Goal: Task Accomplishment & Management: Manage account settings

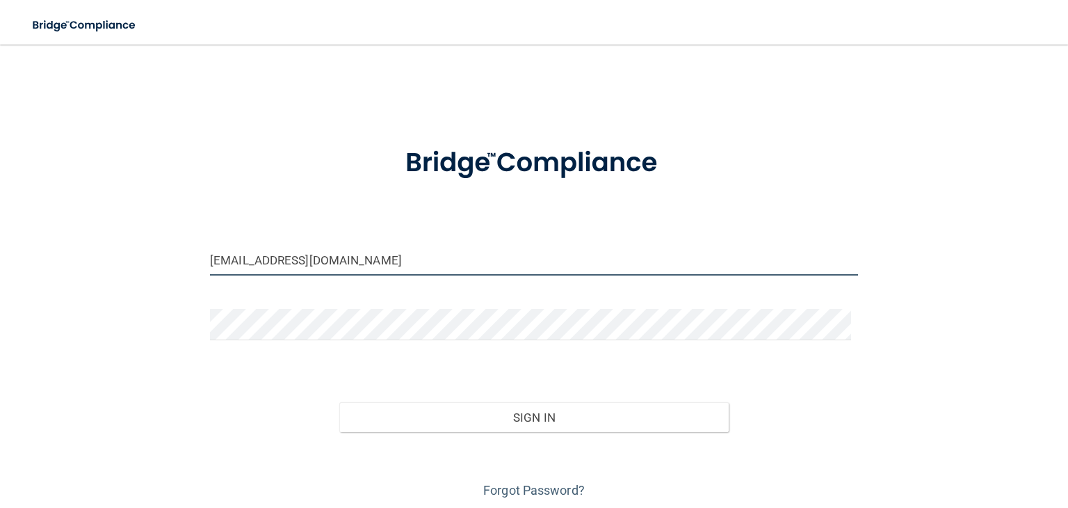
click at [342, 259] on input "[EMAIL_ADDRESS][DOMAIN_NAME]" at bounding box center [534, 259] width 648 height 31
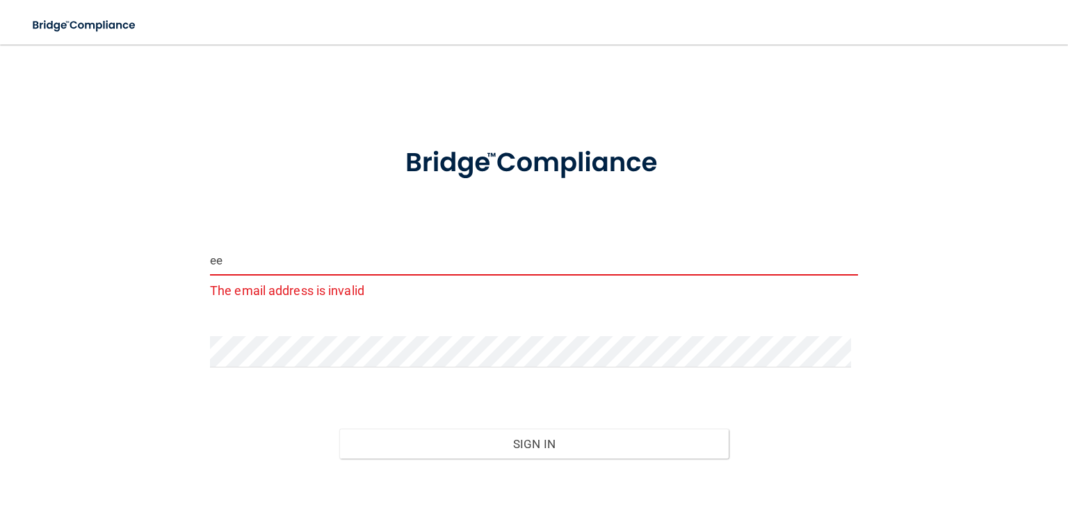
type input "[EMAIL_ADDRESS][DOMAIN_NAME]"
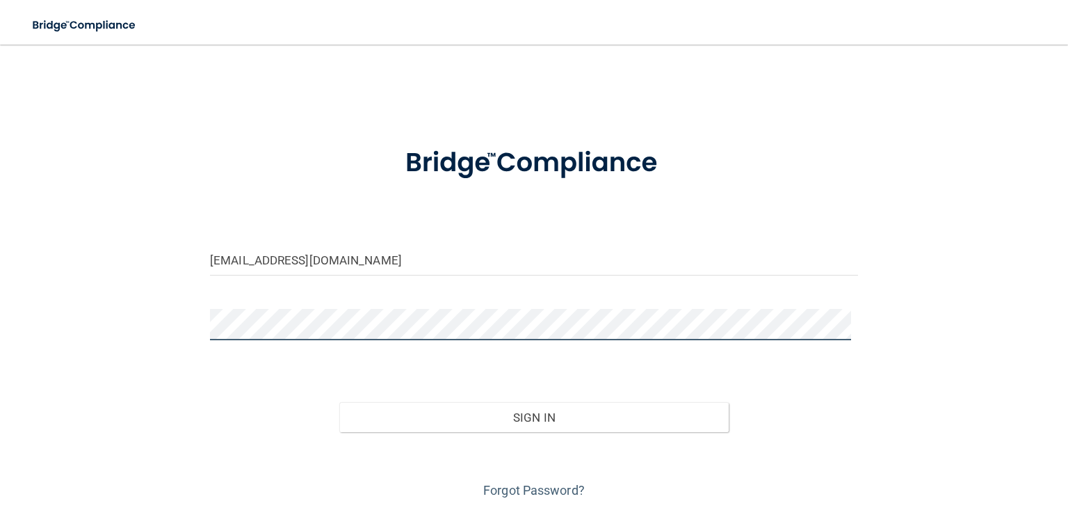
click at [339, 402] on button "Sign In" at bounding box center [533, 417] width 389 height 31
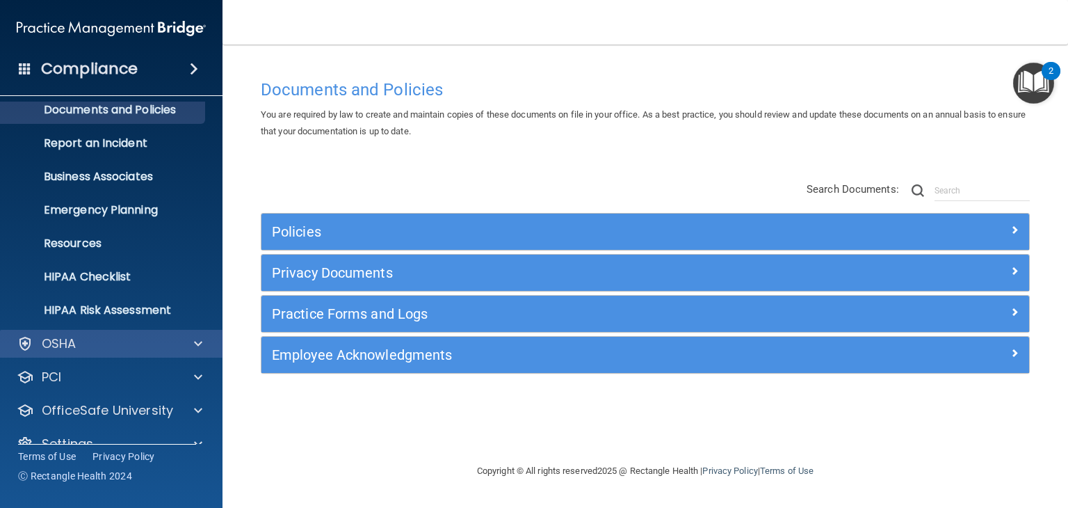
scroll to position [70, 0]
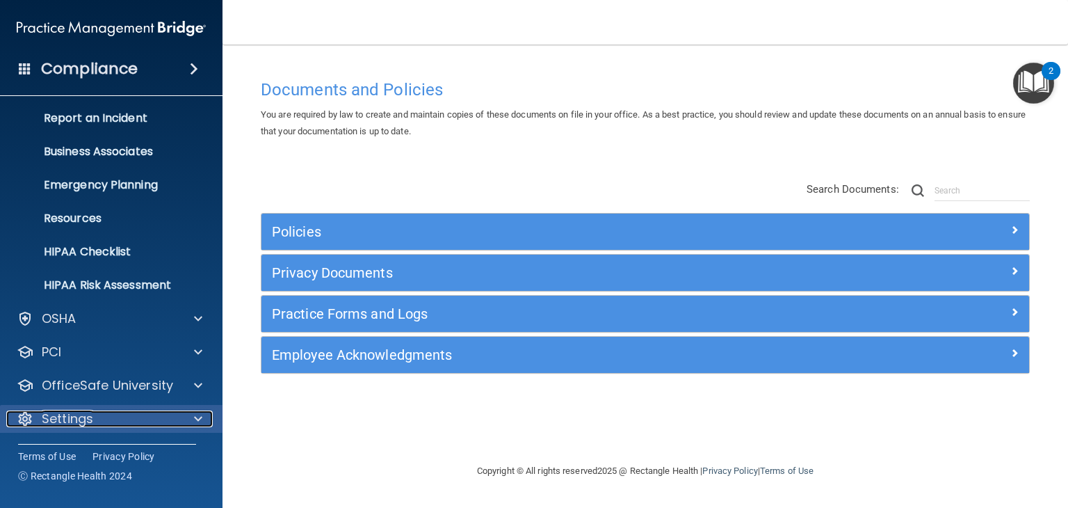
click at [156, 417] on div "Settings" at bounding box center [92, 418] width 172 height 17
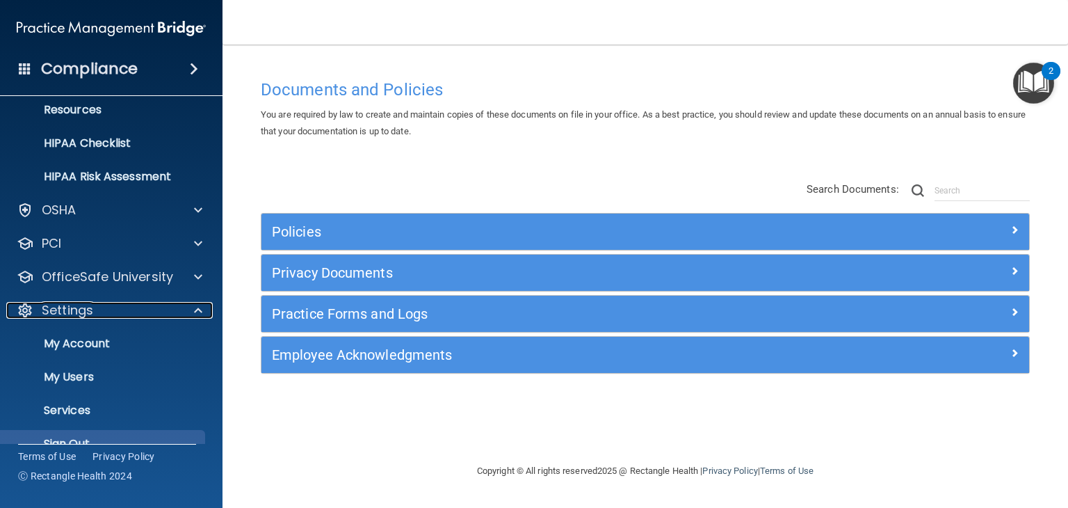
scroll to position [203, 0]
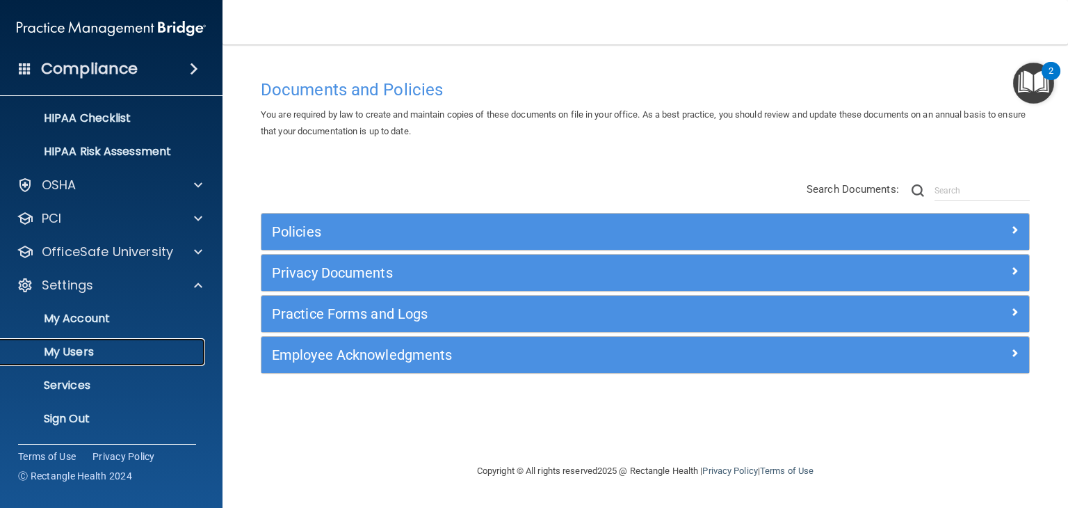
click at [149, 348] on p "My Users" at bounding box center [104, 352] width 190 height 14
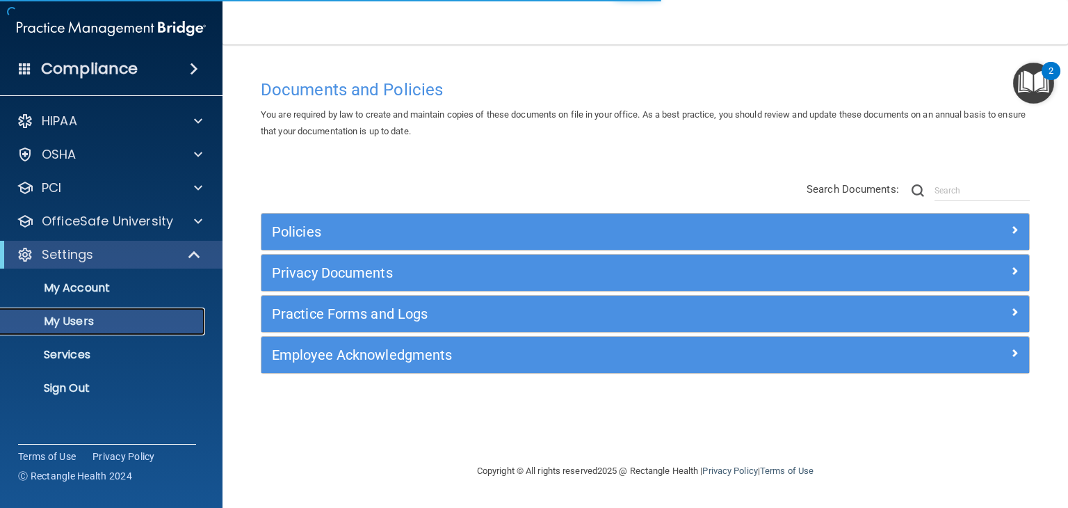
select select "20"
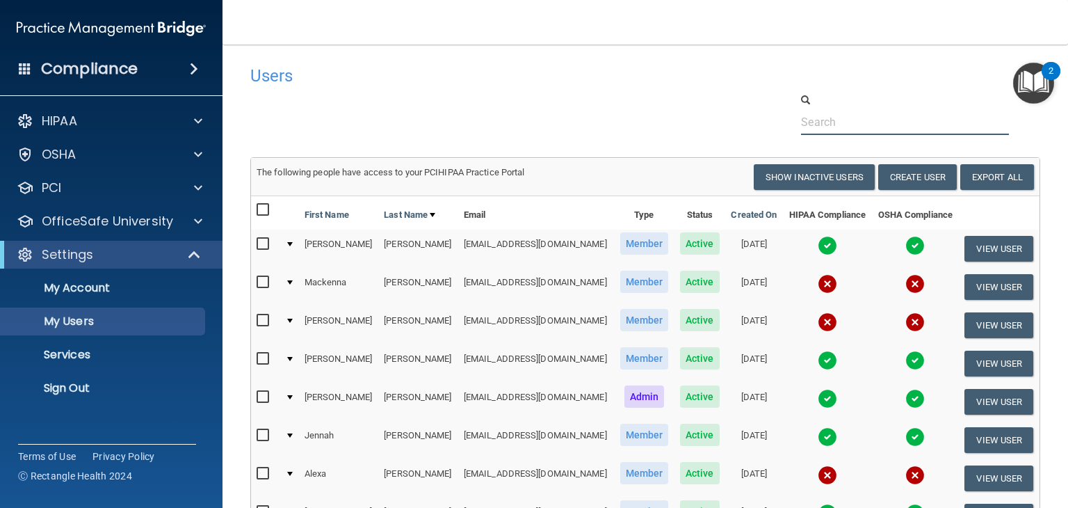
click at [837, 124] on input "text" at bounding box center [905, 122] width 208 height 26
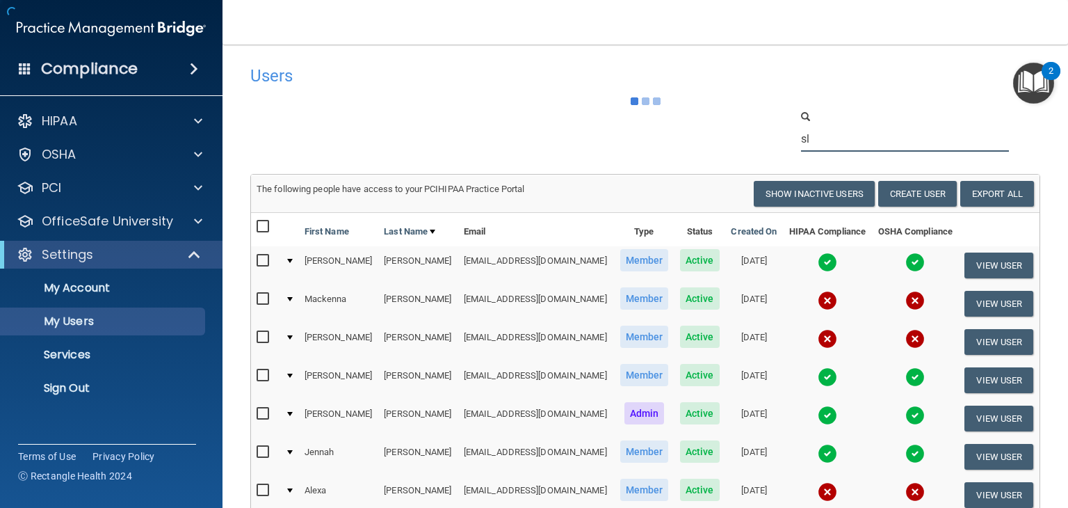
type input "s"
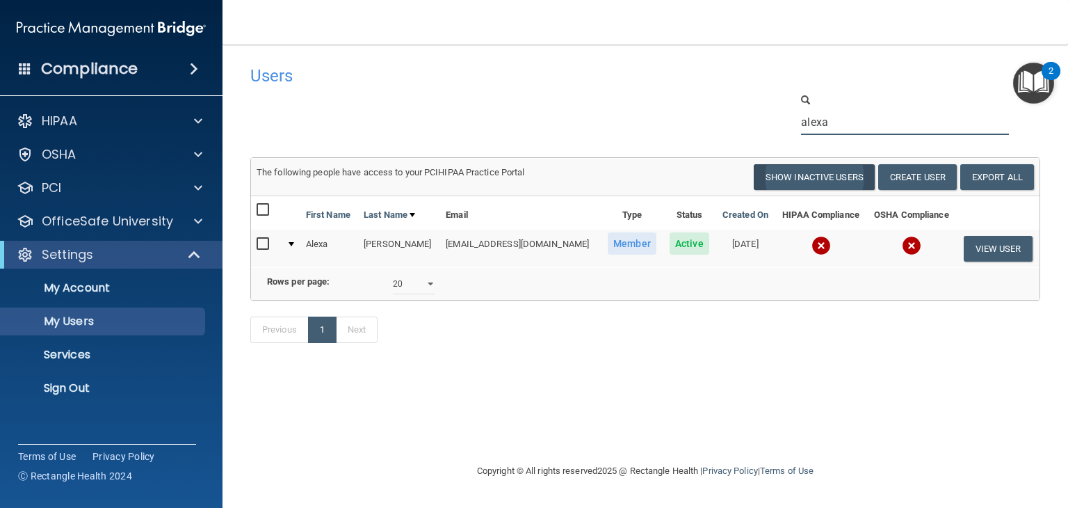
type input "alexa"
click at [823, 170] on button "Show Inactive Users" at bounding box center [814, 177] width 121 height 26
select select "20"
click at [822, 169] on button "Show Inactive Users" at bounding box center [814, 177] width 121 height 26
select select "20"
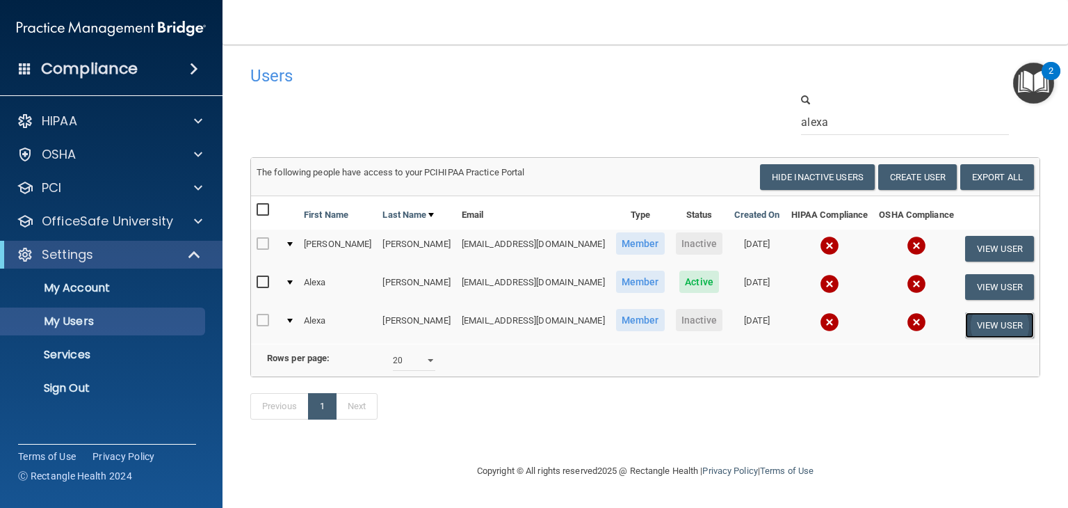
click at [993, 324] on button "View User" at bounding box center [999, 325] width 69 height 26
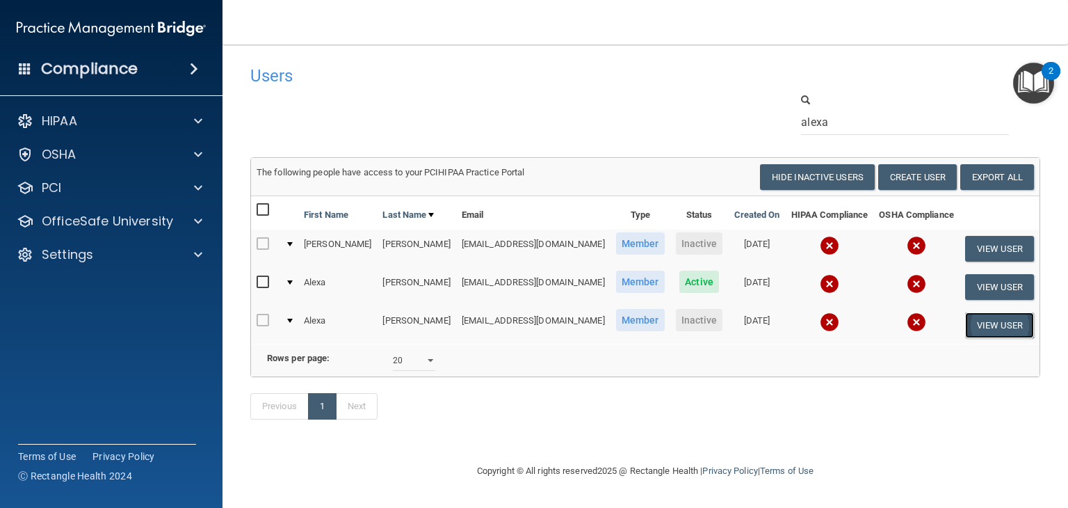
click at [993, 324] on button "View User" at bounding box center [999, 325] width 69 height 26
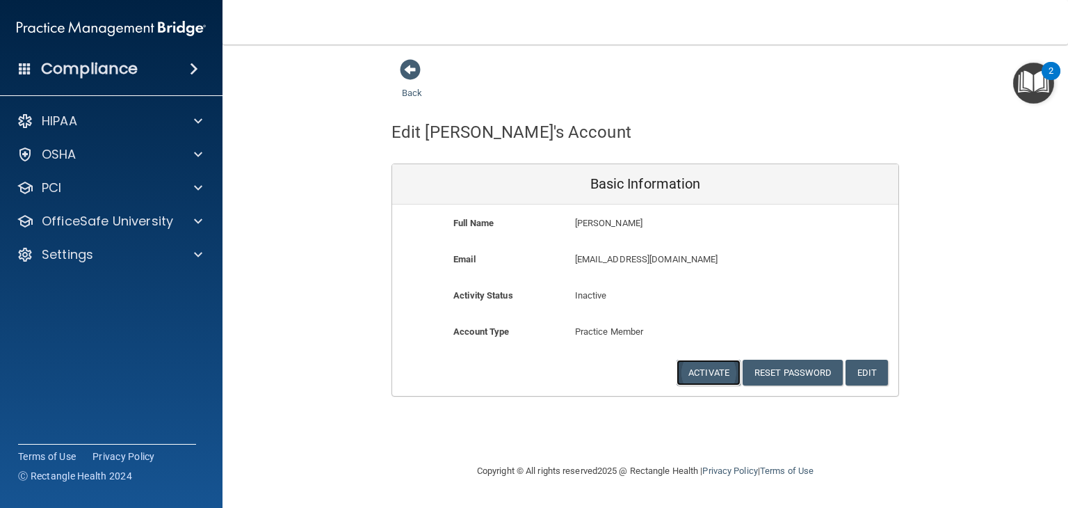
click at [715, 372] on button "Activate" at bounding box center [709, 373] width 64 height 26
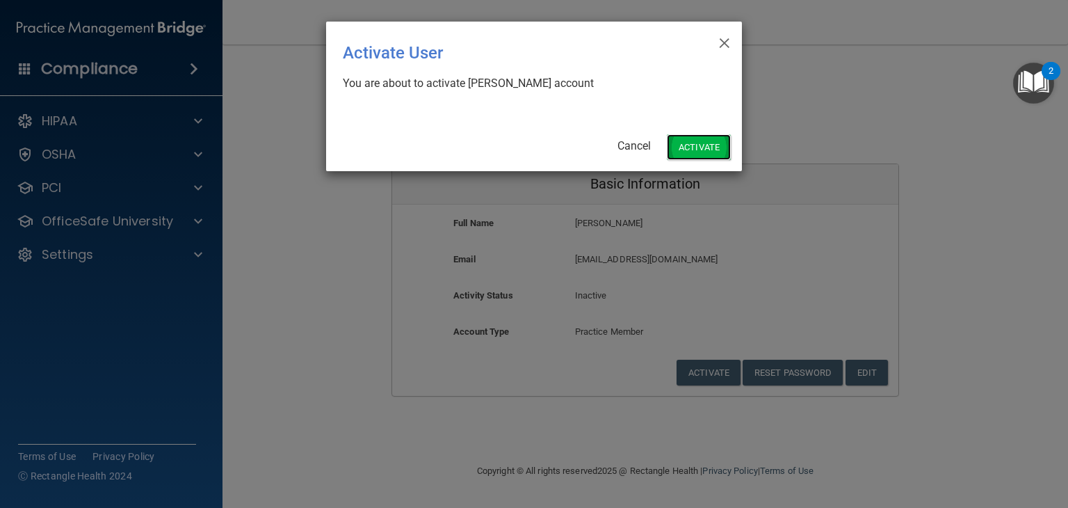
click at [689, 145] on button "Activate" at bounding box center [699, 147] width 64 height 26
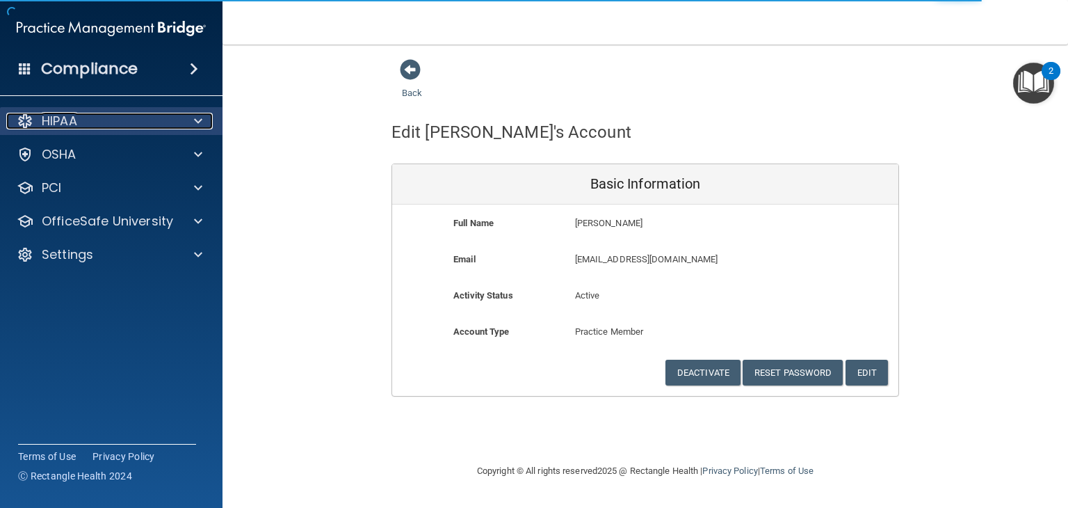
click at [200, 126] on span at bounding box center [198, 121] width 8 height 17
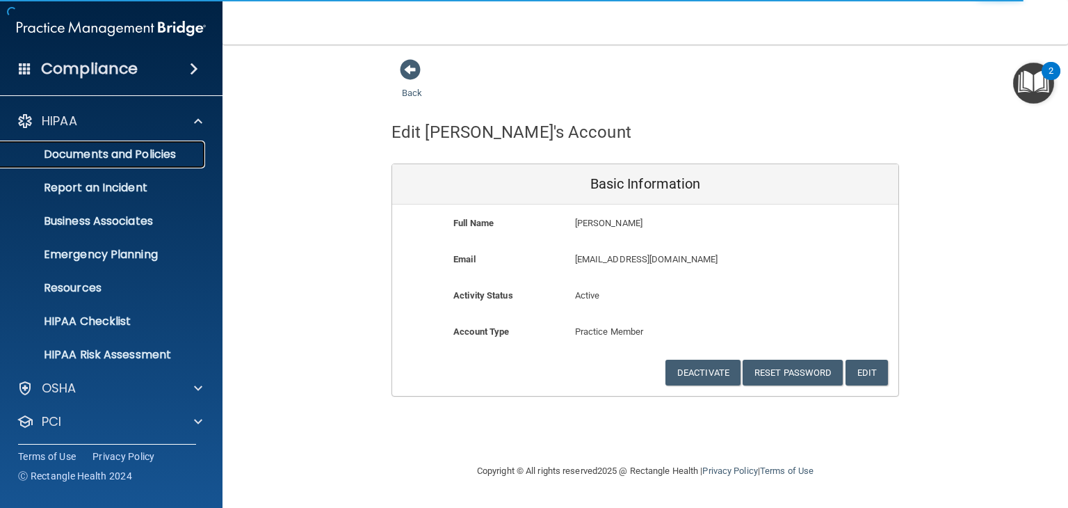
click at [169, 147] on p "Documents and Policies" at bounding box center [104, 154] width 190 height 14
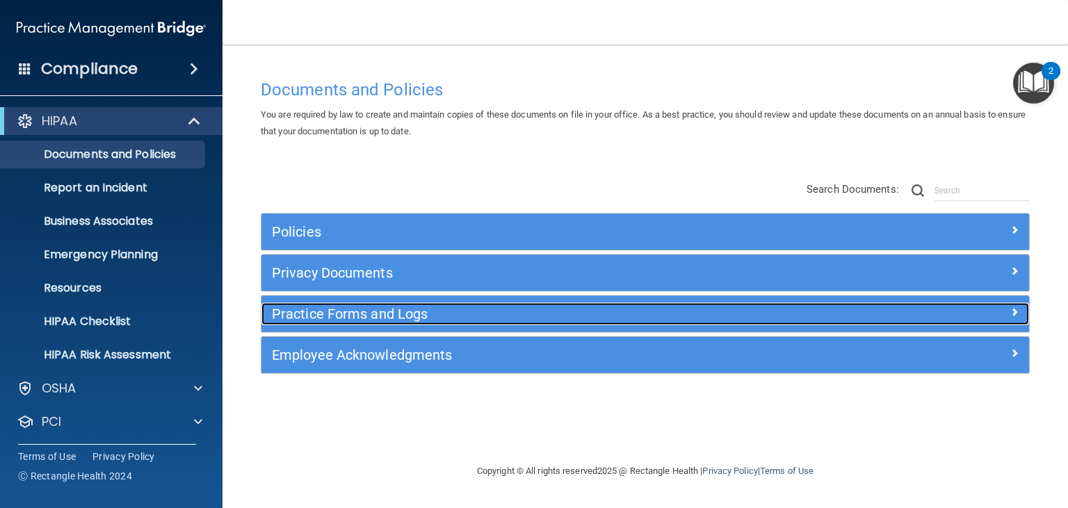
click at [613, 315] on h5 "Practice Forms and Logs" at bounding box center [549, 313] width 555 height 15
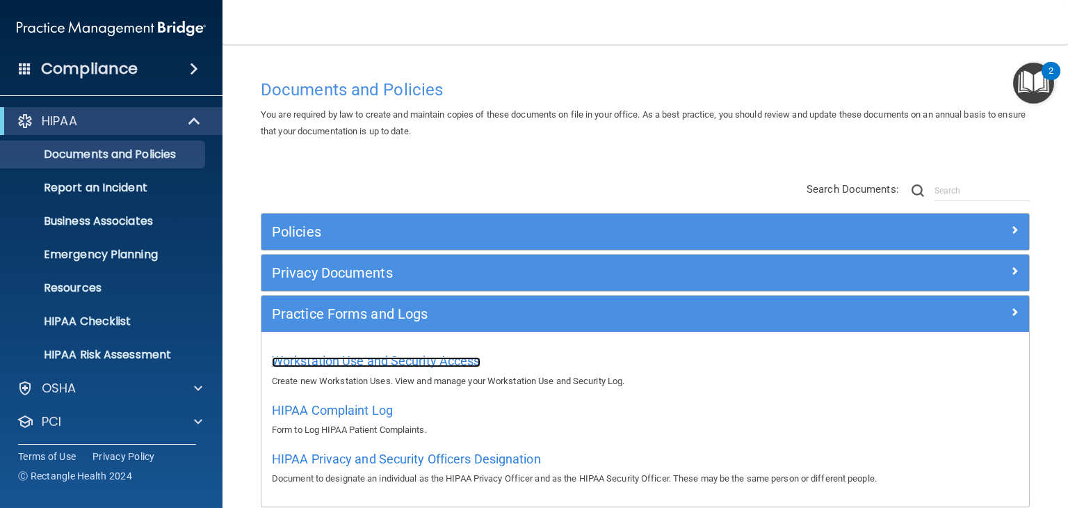
click at [403, 356] on span "Workstation Use and Security Access" at bounding box center [376, 360] width 209 height 15
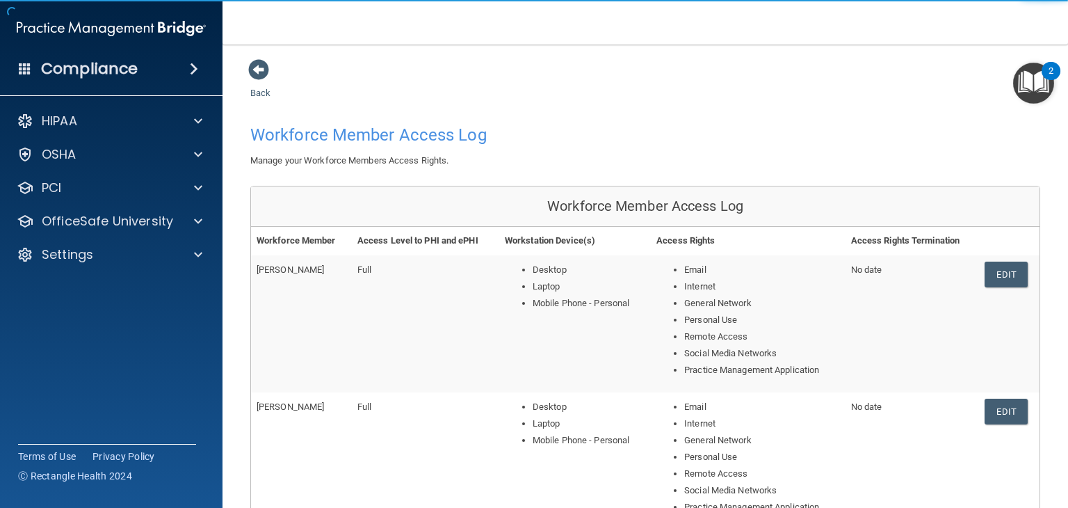
scroll to position [633, 0]
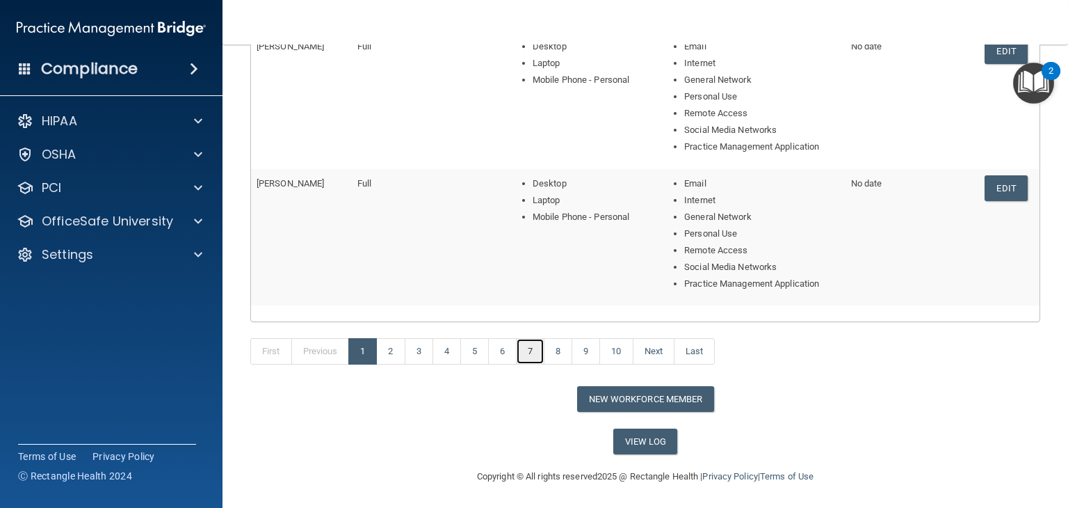
click at [538, 351] on link "7" at bounding box center [530, 351] width 29 height 26
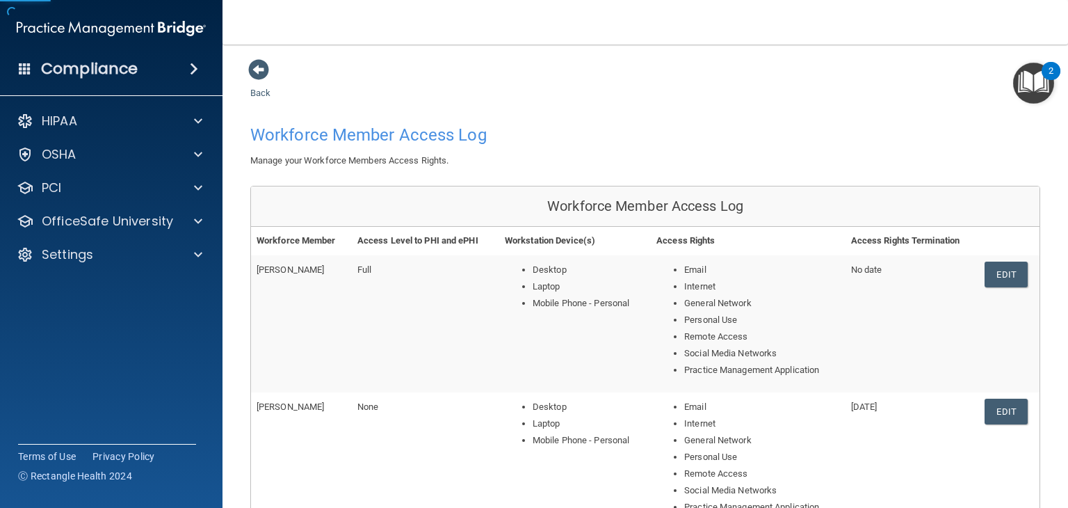
scroll to position [633, 0]
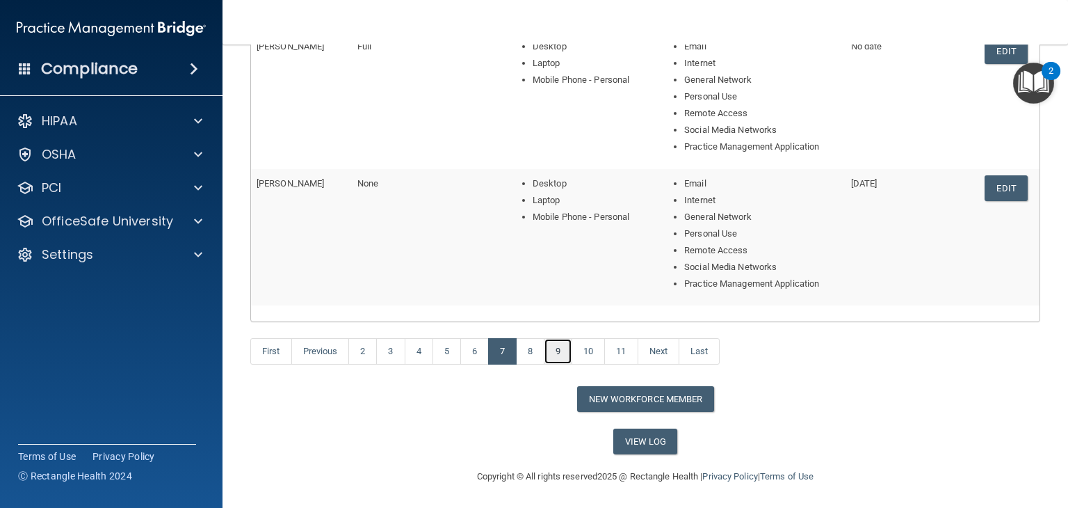
click at [553, 351] on link "9" at bounding box center [558, 351] width 29 height 26
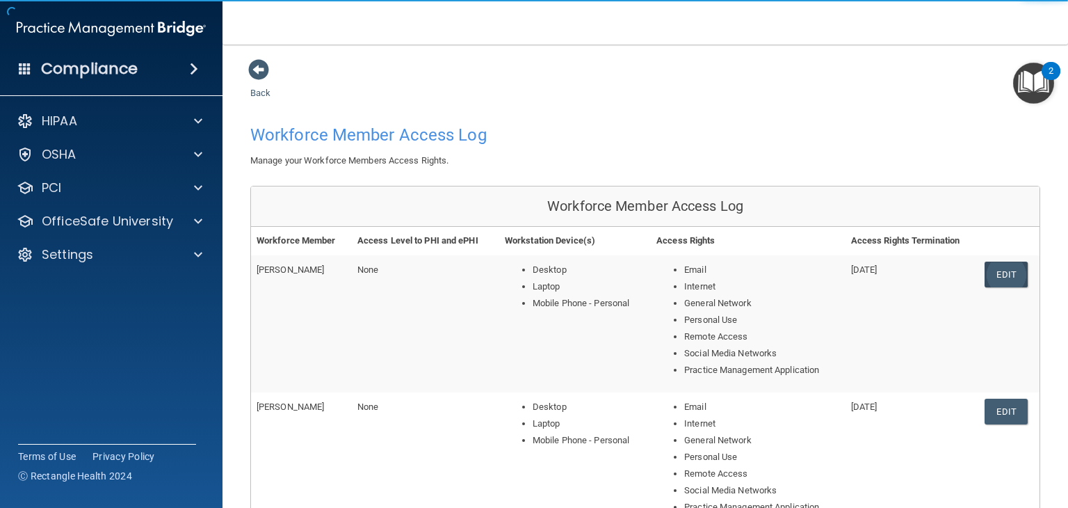
click at [997, 266] on link "Edit" at bounding box center [1006, 274] width 42 height 26
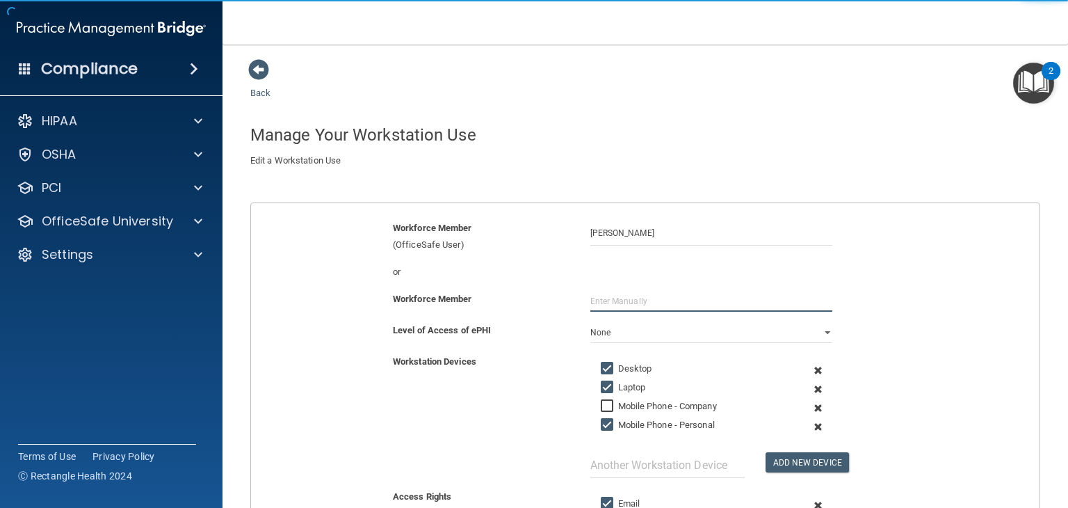
click at [664, 309] on input "text" at bounding box center [711, 301] width 242 height 21
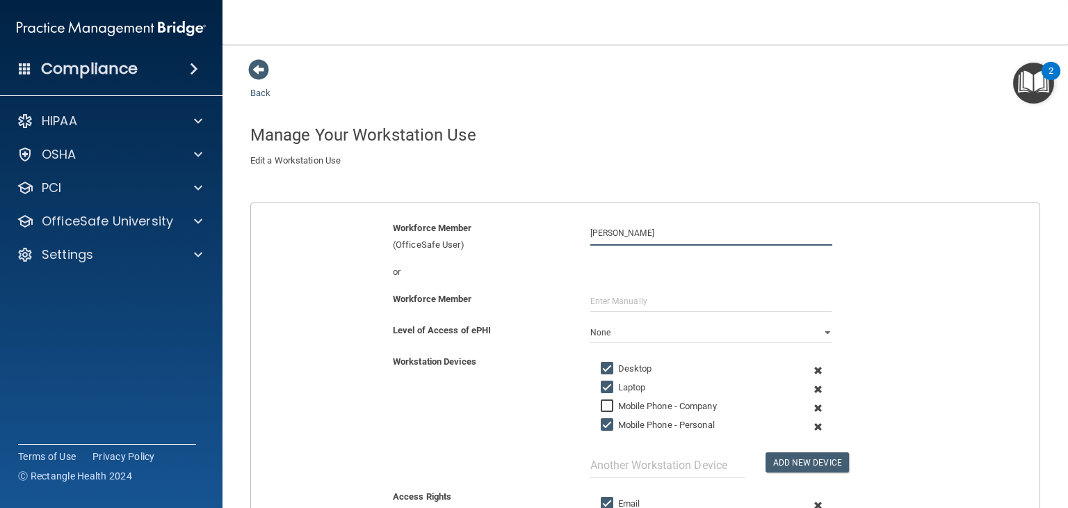
click at [650, 233] on input "Alexa Bruce" at bounding box center [711, 233] width 242 height 26
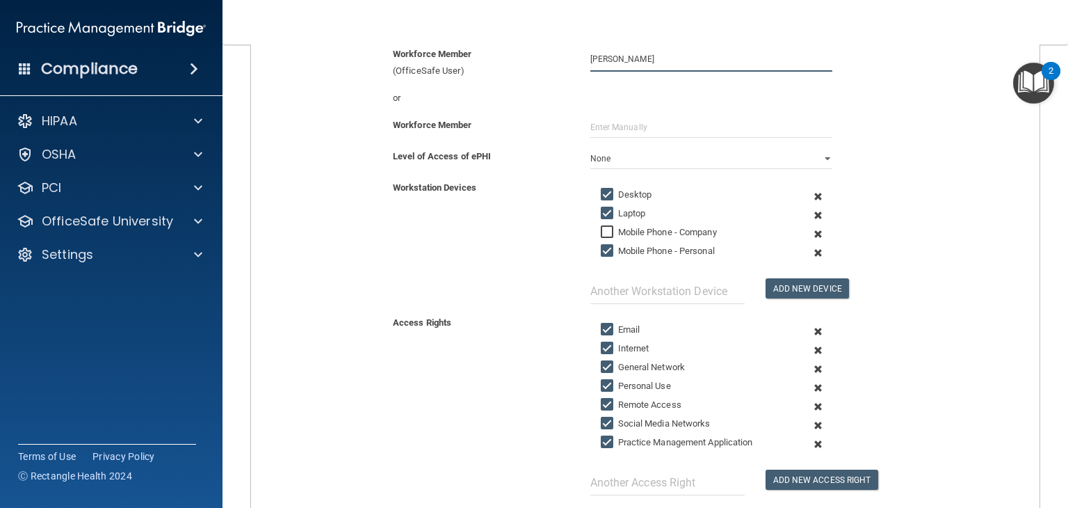
scroll to position [177, 0]
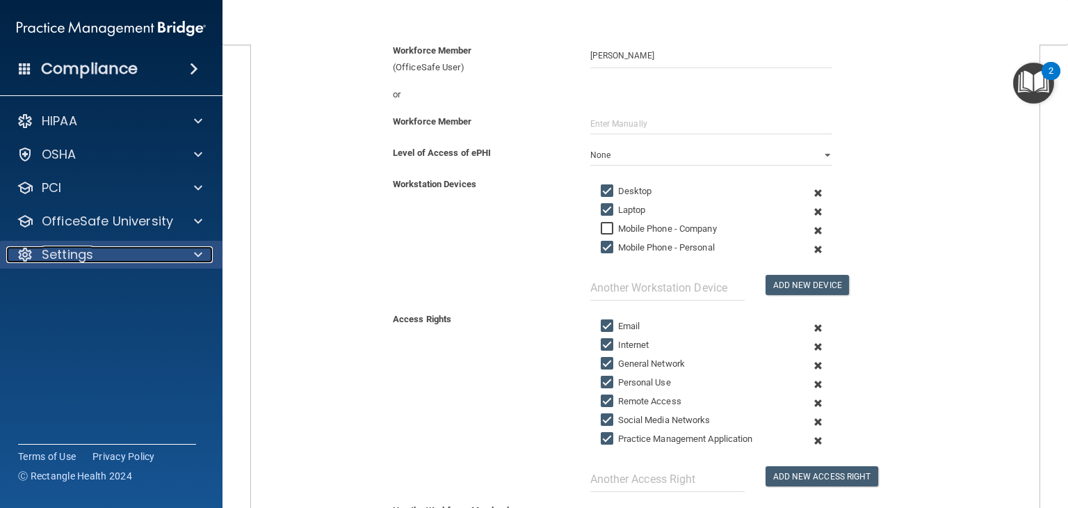
click at [134, 259] on div "Settings" at bounding box center [92, 254] width 172 height 17
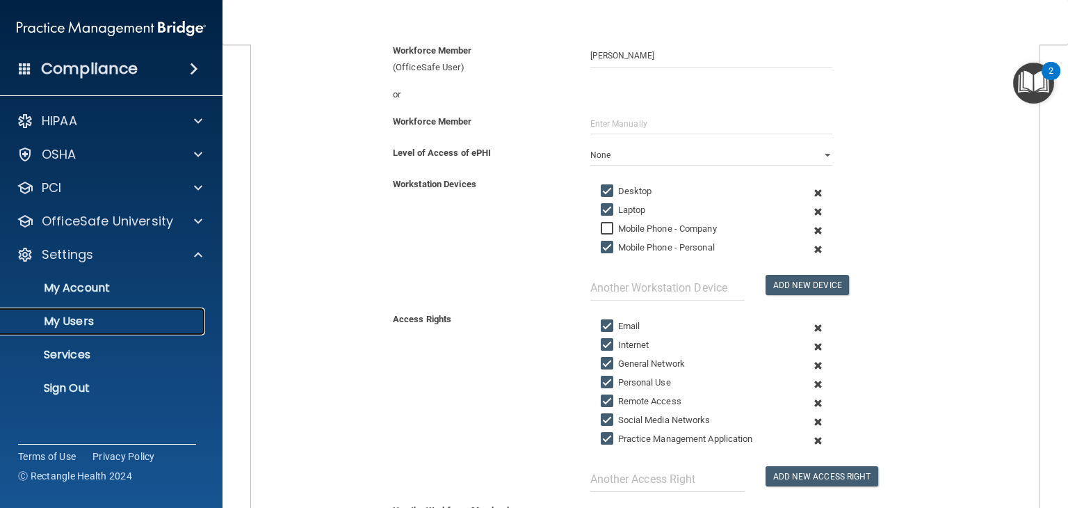
click at [108, 320] on p "My Users" at bounding box center [104, 321] width 190 height 14
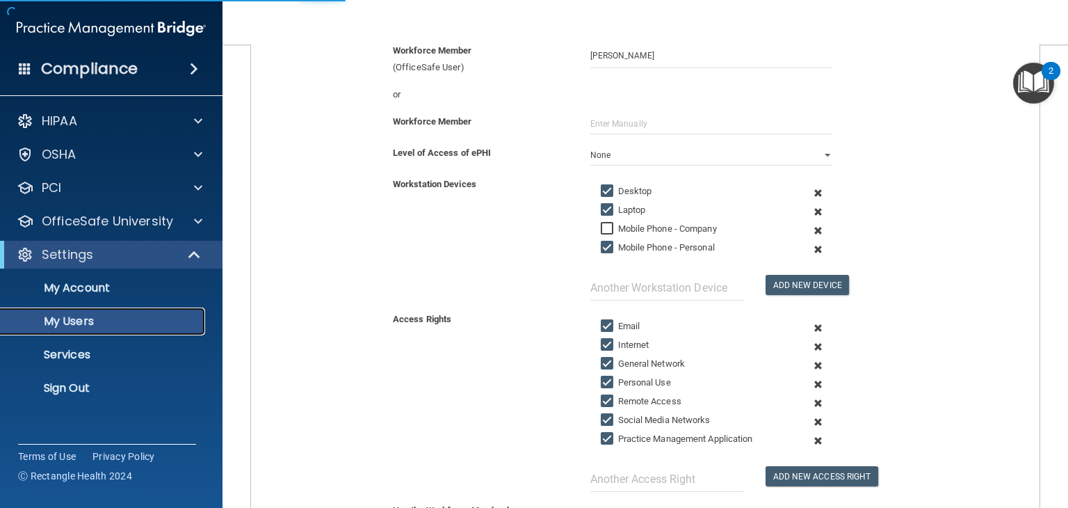
select select "20"
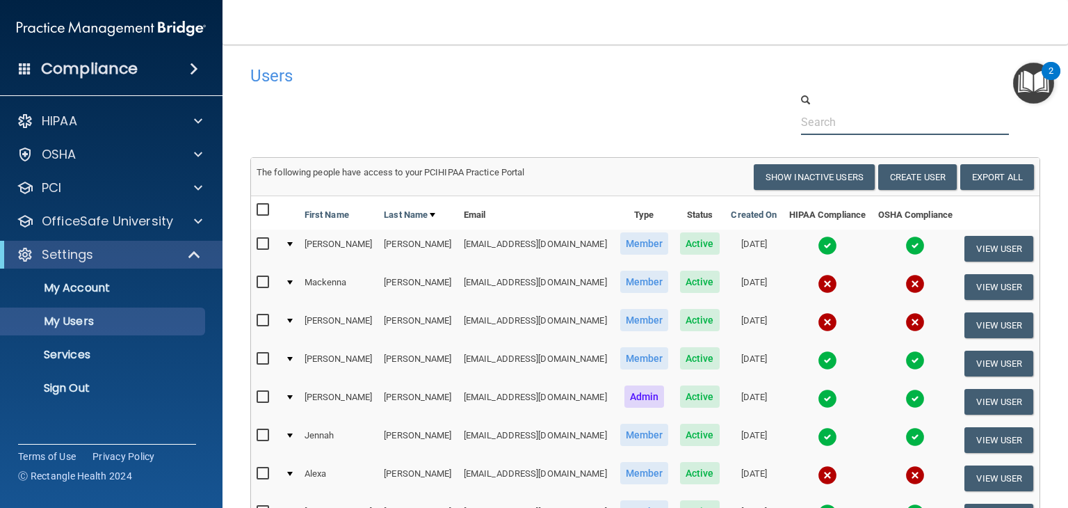
click at [830, 120] on input "text" at bounding box center [905, 122] width 208 height 26
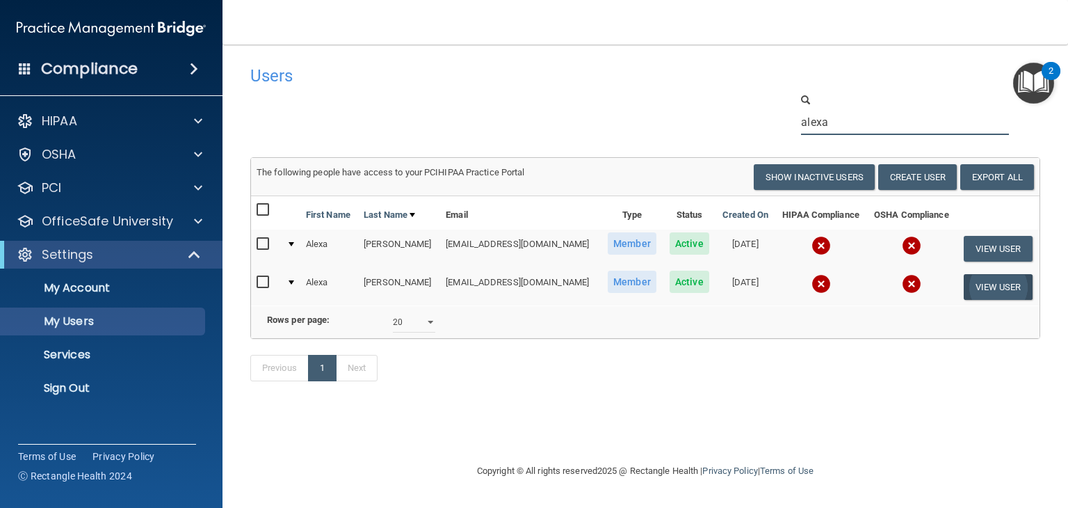
type input "alexa"
click at [1004, 283] on button "View User" at bounding box center [998, 287] width 69 height 26
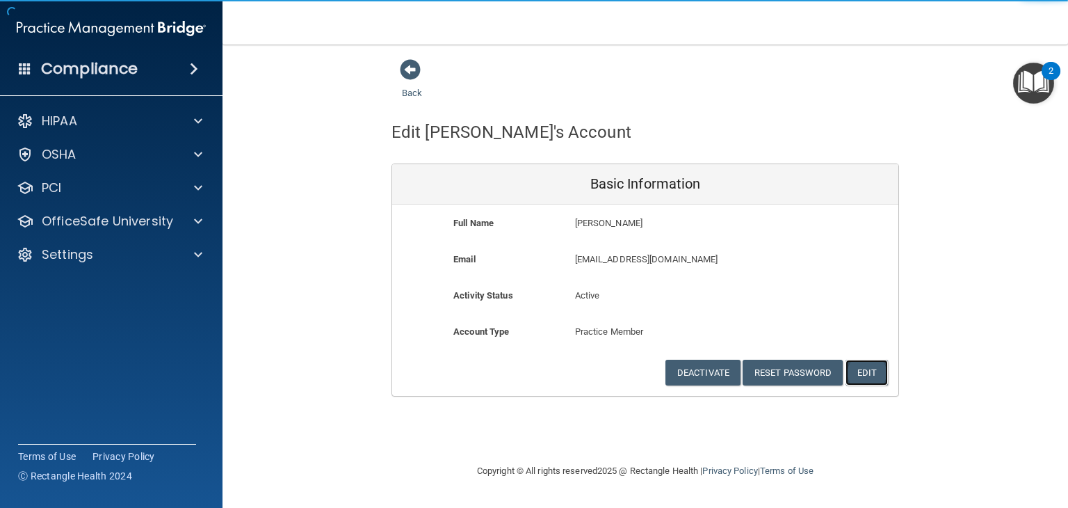
click at [857, 369] on button "Edit" at bounding box center [867, 373] width 42 height 26
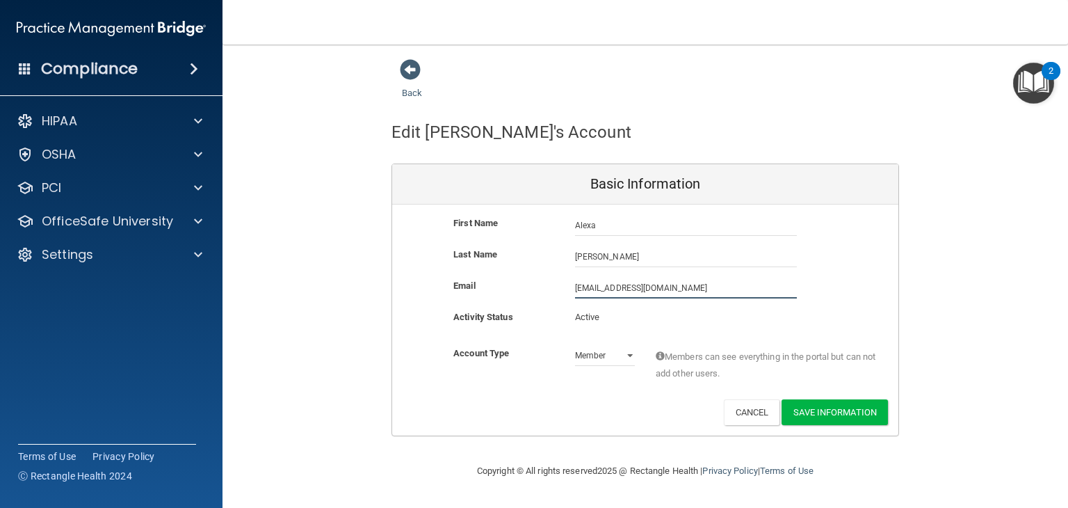
click at [668, 288] on input "[EMAIL_ADDRESS][DOMAIN_NAME]" at bounding box center [686, 287] width 222 height 21
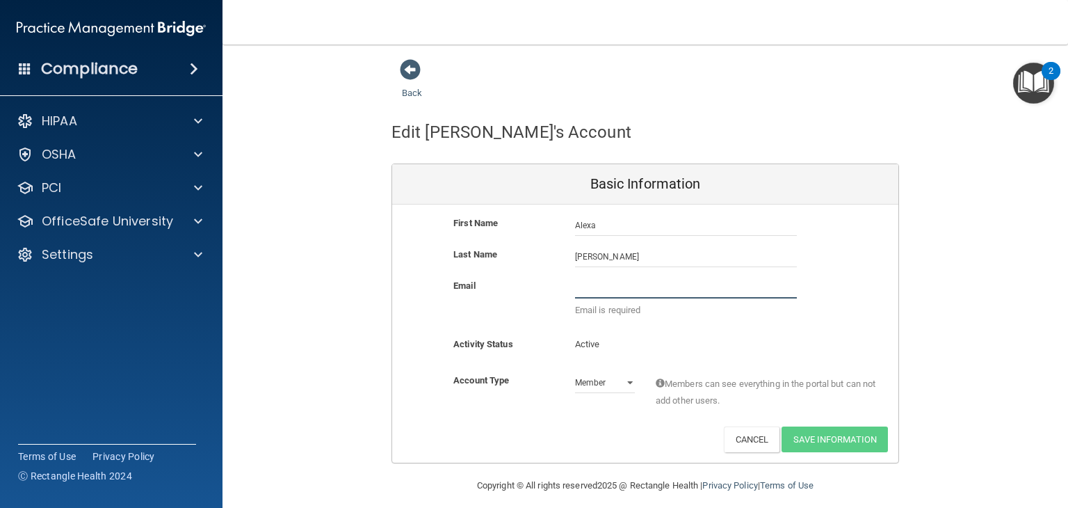
paste input "[EMAIL_ADDRESS][DOMAIN_NAME]"
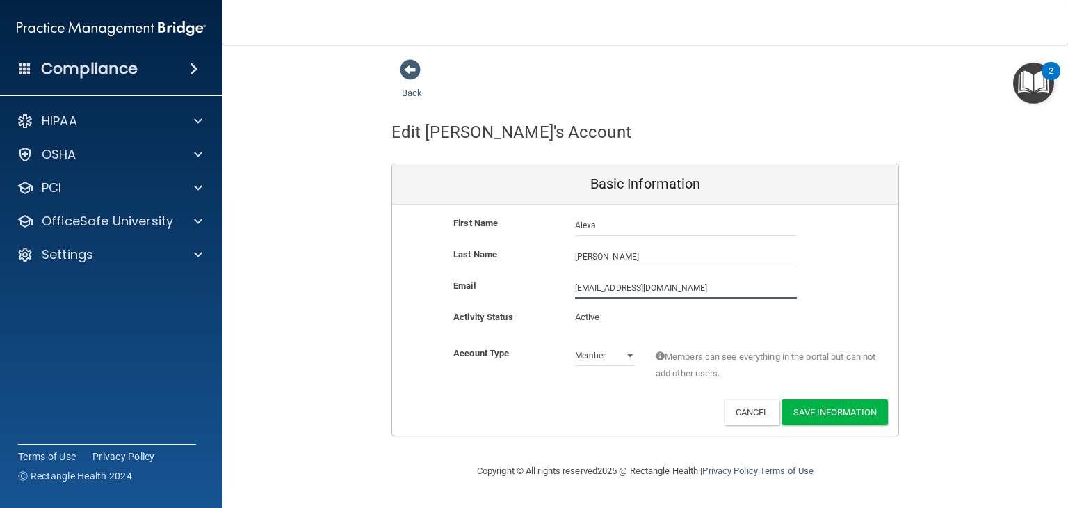
click at [618, 293] on input "[EMAIL_ADDRESS][DOMAIN_NAME]" at bounding box center [686, 287] width 222 height 21
click at [608, 286] on input "[EMAIL_ADDRESS][DOMAIN_NAME]" at bounding box center [686, 287] width 222 height 21
click at [673, 279] on input "aderienz@kidsensetherapygroup.com" at bounding box center [686, 287] width 222 height 21
type input "aderienz@kidsensetherapygroup.com"
click at [799, 398] on div "First Name Alexa DeRienzo Alexa Last Name DeRienzo Email aderienz@kidsensethera…" at bounding box center [645, 319] width 506 height 231
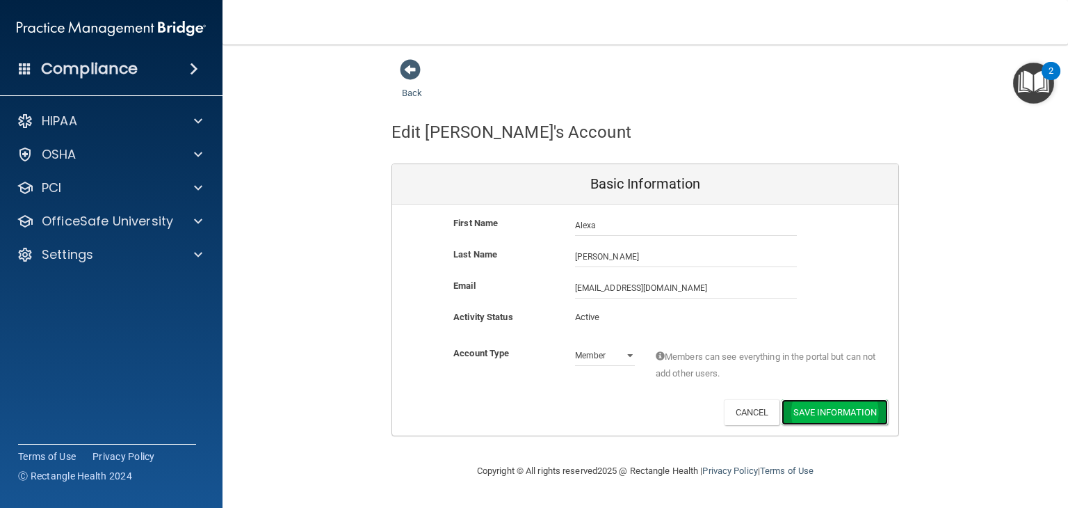
click at [805, 410] on button "Save Information" at bounding box center [835, 412] width 106 height 26
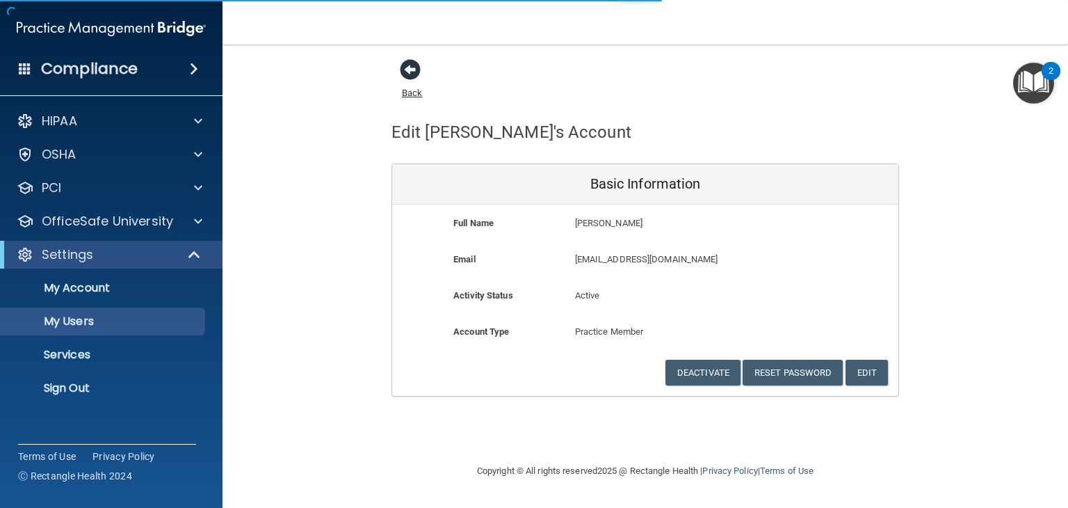
select select "20"
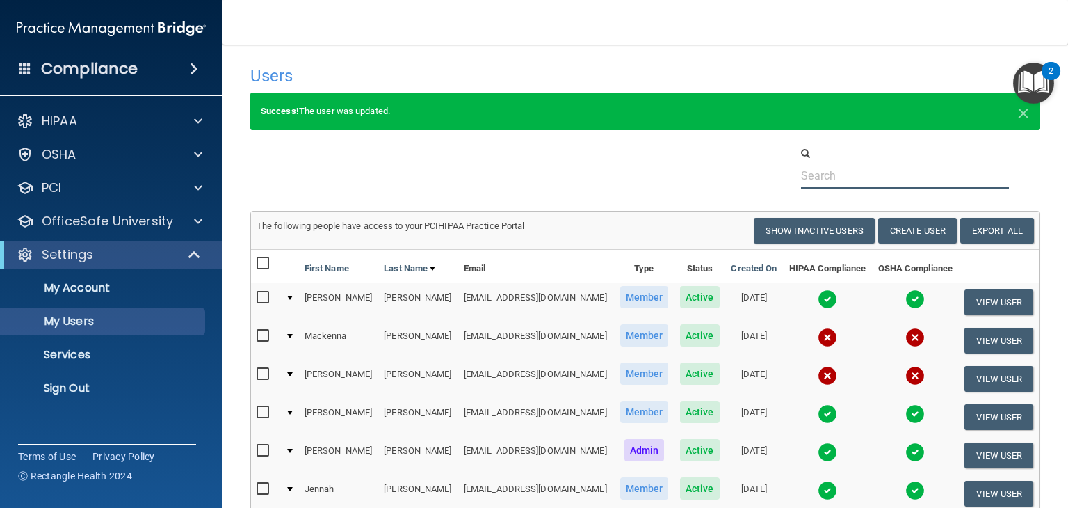
click at [898, 179] on input "text" at bounding box center [905, 176] width 208 height 26
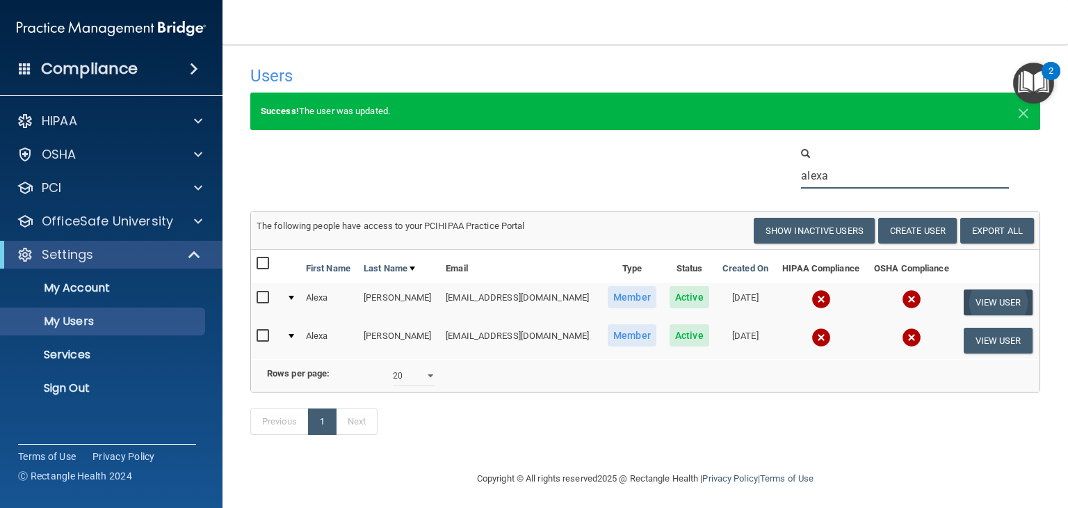
type input "alexa"
click at [999, 300] on button "View User" at bounding box center [998, 302] width 69 height 26
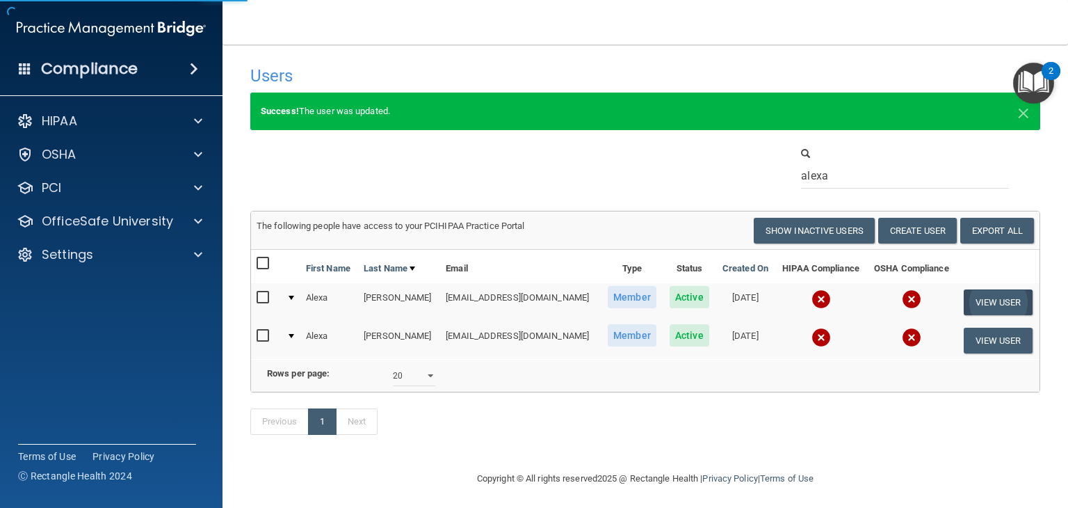
select select "practice_member"
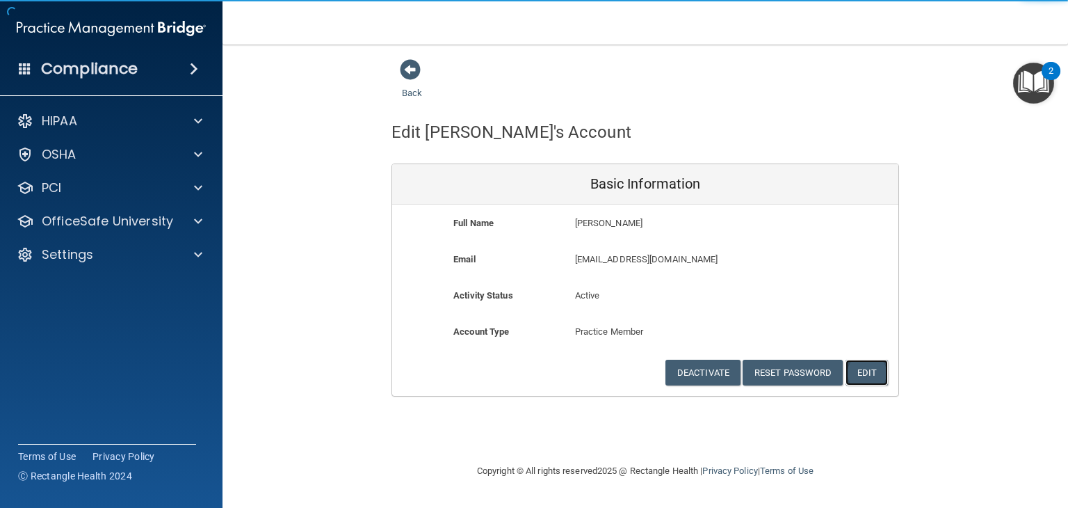
click at [882, 370] on button "Edit" at bounding box center [867, 373] width 42 height 26
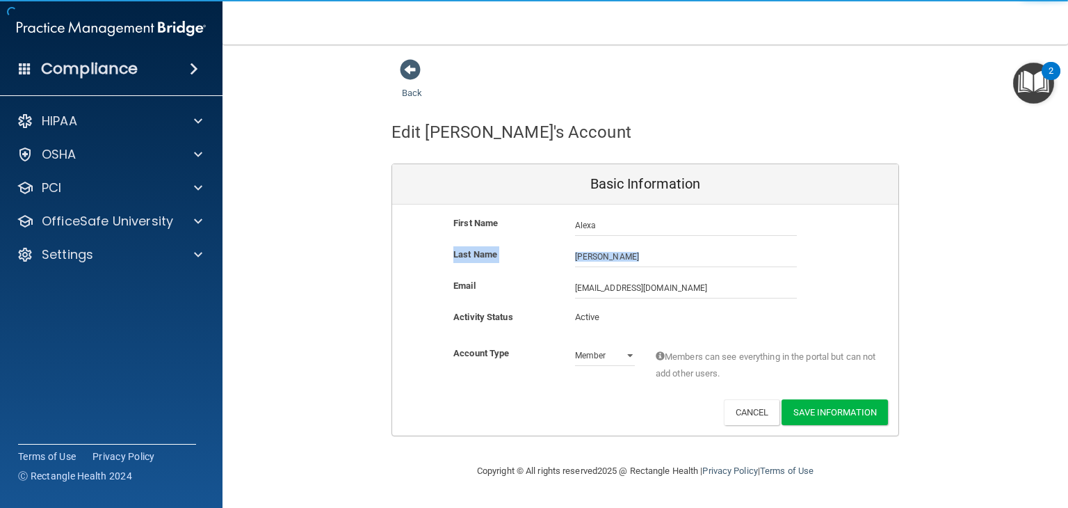
drag, startPoint x: 659, startPoint y: 354, endPoint x: 638, endPoint y: 497, distance: 144.1
click at [648, 429] on div "First Name Alexa Bruce Alexa Last Name Bruce Email abruce@kidsensetherapygroup.…" at bounding box center [645, 319] width 506 height 231
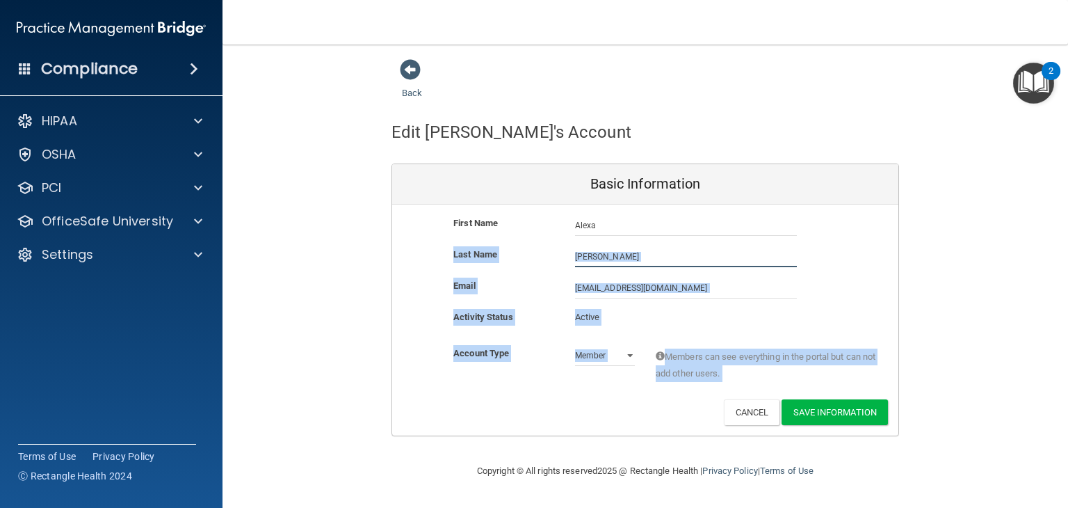
click at [653, 255] on input "[PERSON_NAME]" at bounding box center [686, 256] width 222 height 21
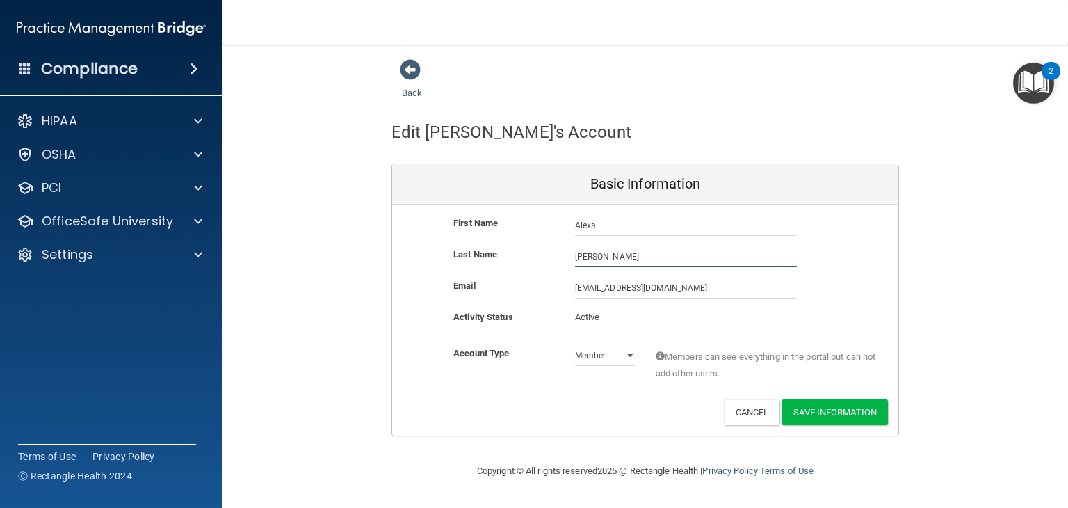
click at [654, 256] on input "[PERSON_NAME]" at bounding box center [686, 256] width 222 height 21
type input "Bruce DeRienzo"
click at [600, 290] on input "[EMAIL_ADDRESS][DOMAIN_NAME]" at bounding box center [686, 287] width 222 height 21
type input "[EMAIL_ADDRESS][DOMAIN_NAME]"
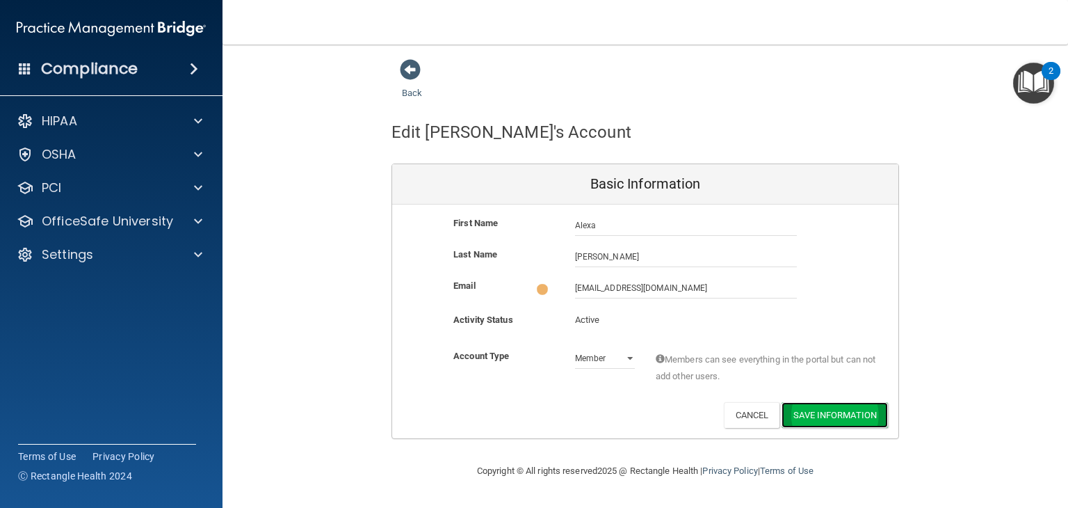
click at [818, 410] on button "Save Information" at bounding box center [835, 415] width 106 height 26
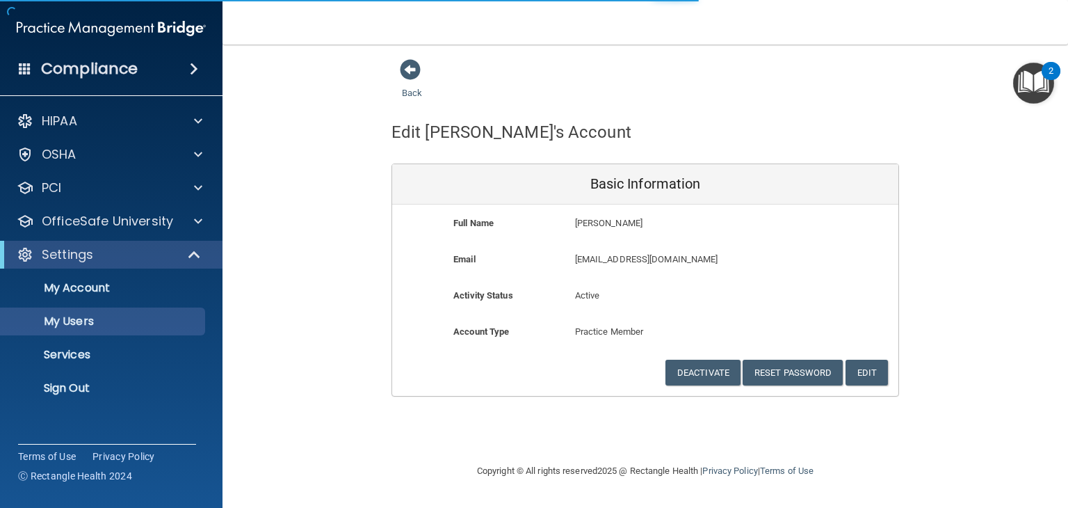
select select "20"
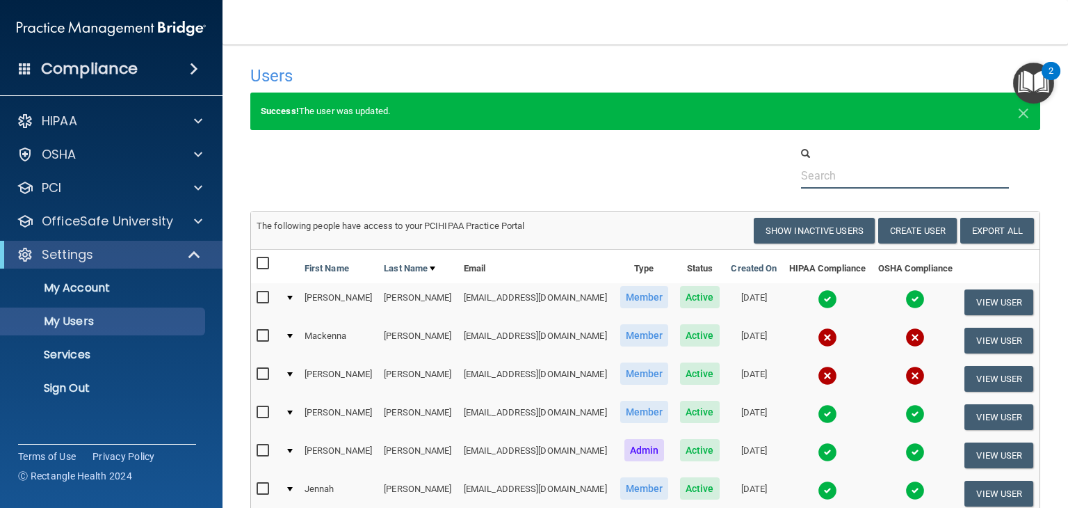
click at [828, 177] on input "text" at bounding box center [905, 176] width 208 height 26
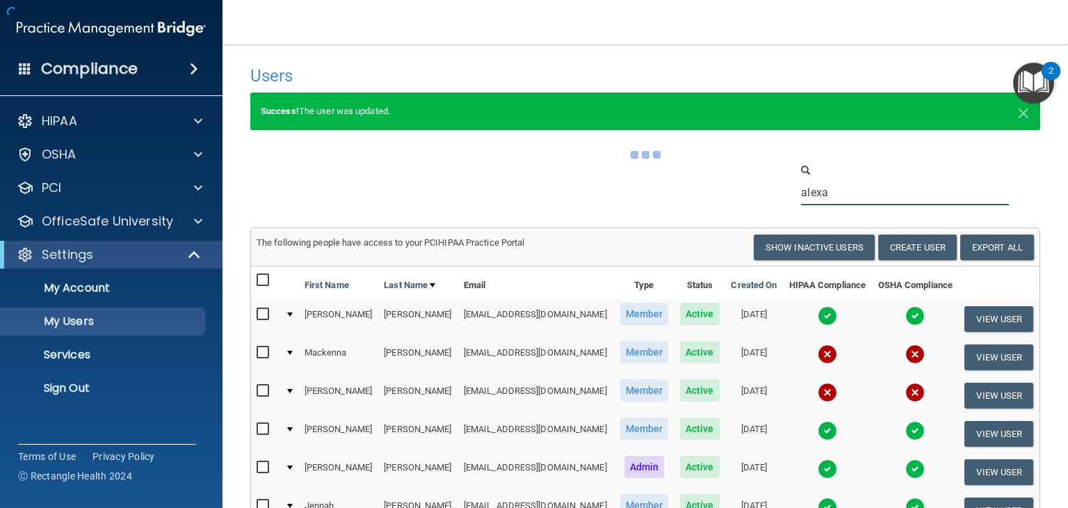
type input "alexa"
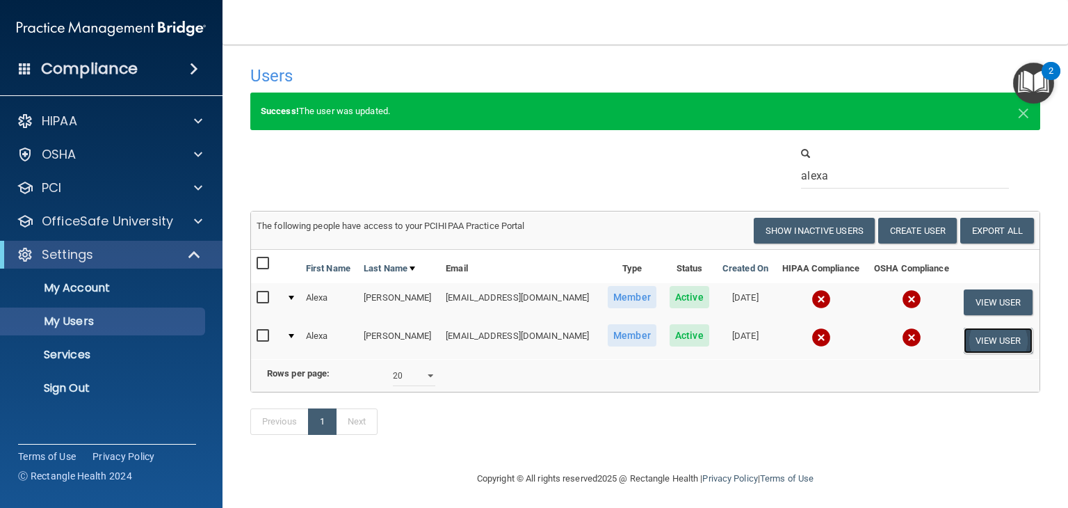
click at [1001, 337] on button "View User" at bounding box center [998, 341] width 69 height 26
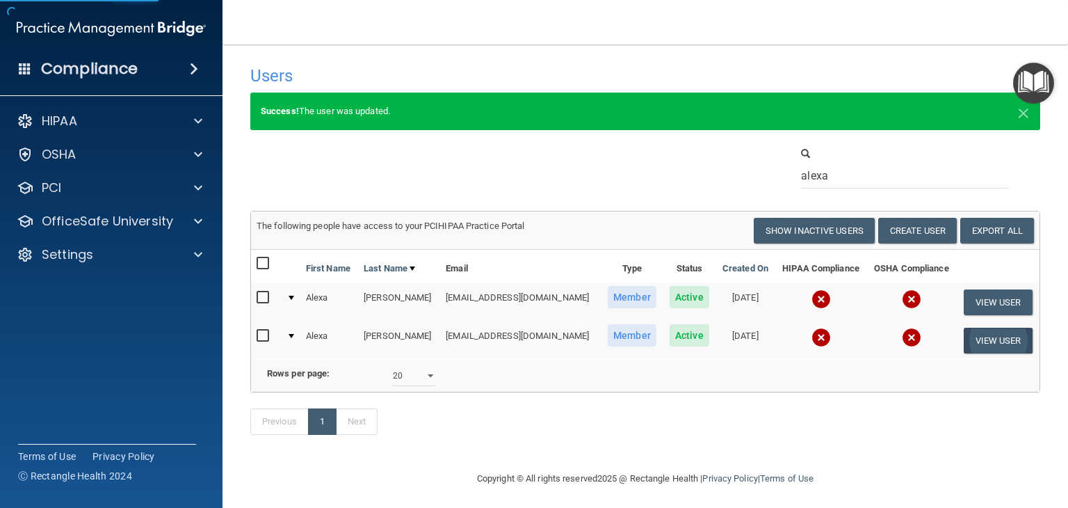
select select "practice_member"
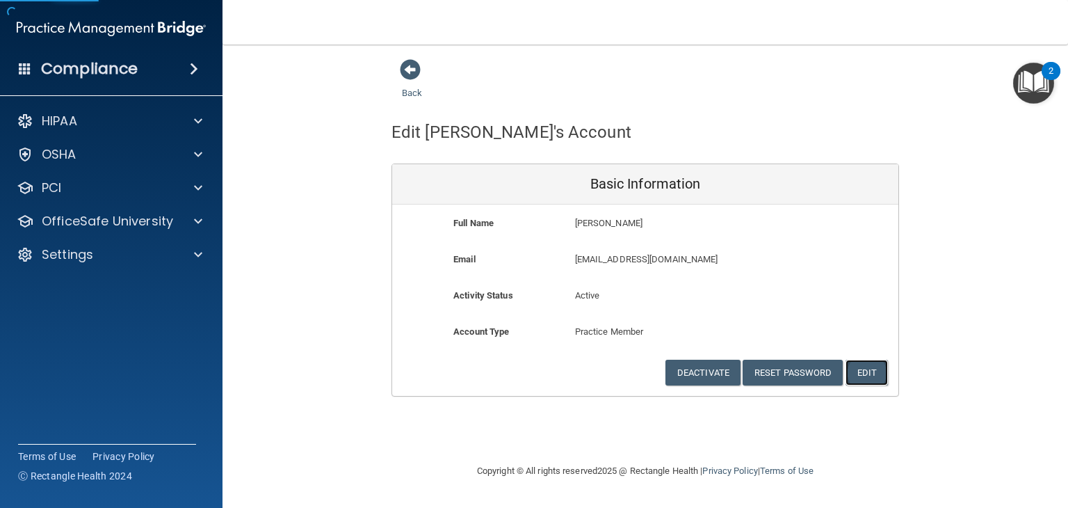
click at [879, 376] on button "Edit" at bounding box center [867, 373] width 42 height 26
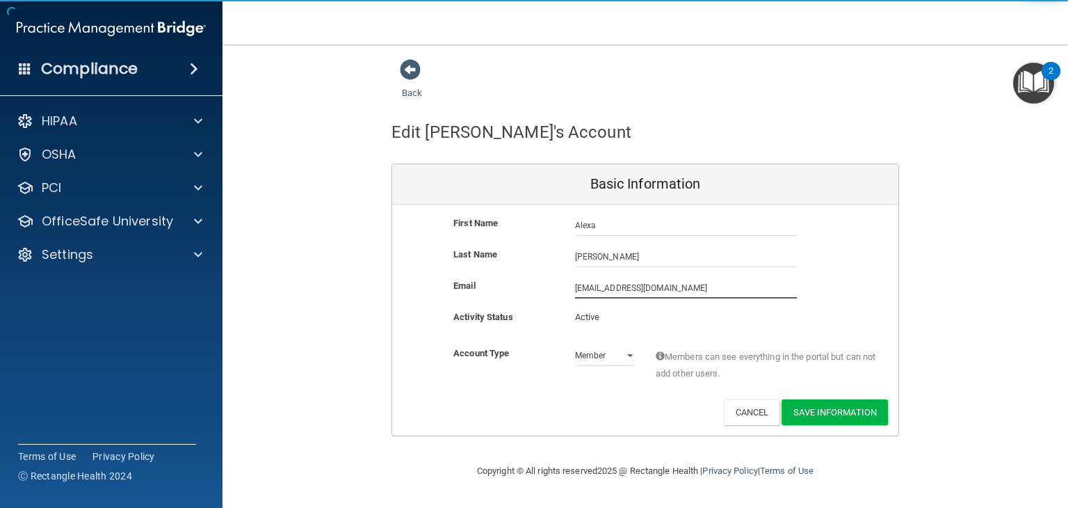
drag, startPoint x: 721, startPoint y: 293, endPoint x: 437, endPoint y: 275, distance: 284.2
click at [437, 275] on div "First Name Alexa DeRienzo Alexa Last Name DeRienzo Email aderienz@kidsensethera…" at bounding box center [645, 319] width 506 height 231
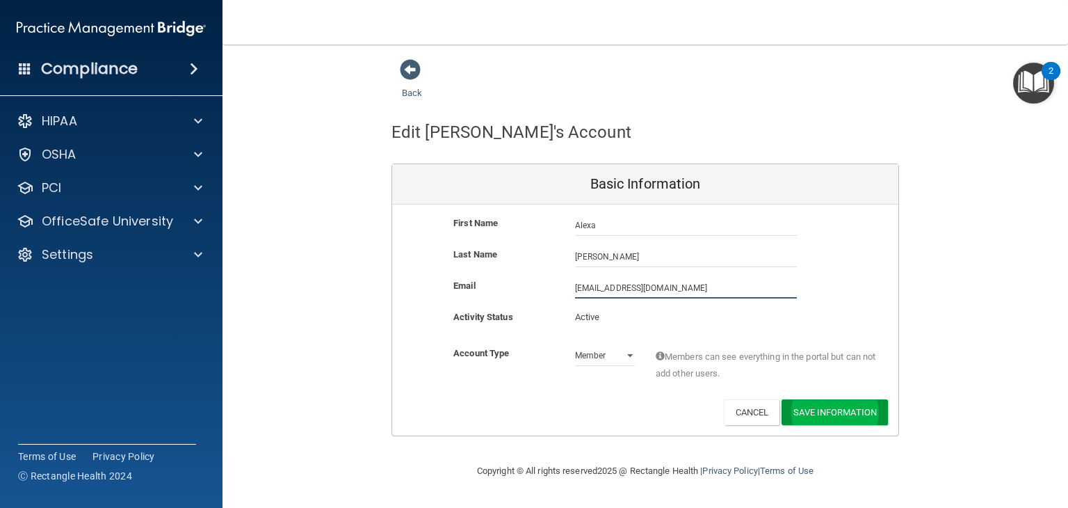
type input "[EMAIL_ADDRESS][DOMAIN_NAME]"
click at [819, 421] on button "Save Information" at bounding box center [835, 412] width 106 height 26
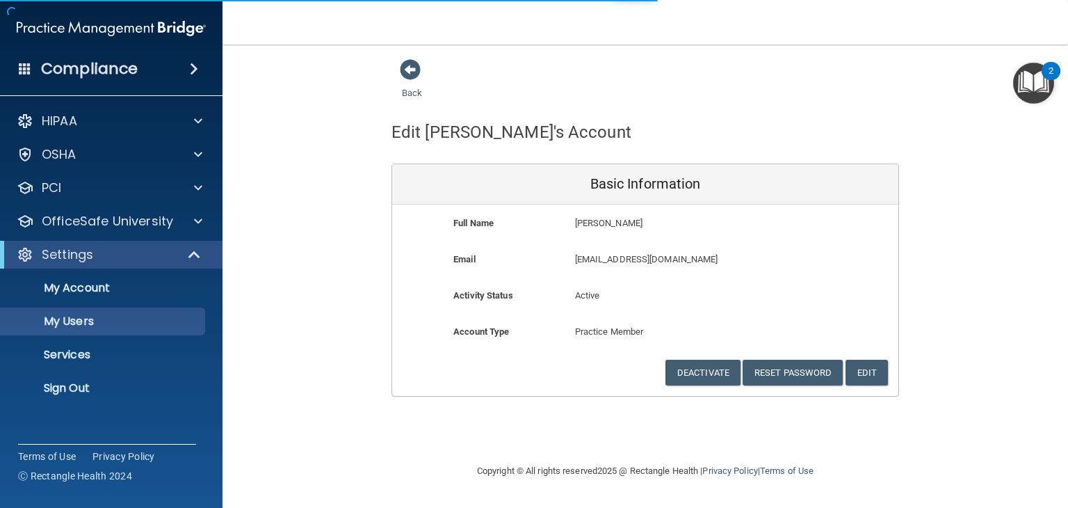
select select "20"
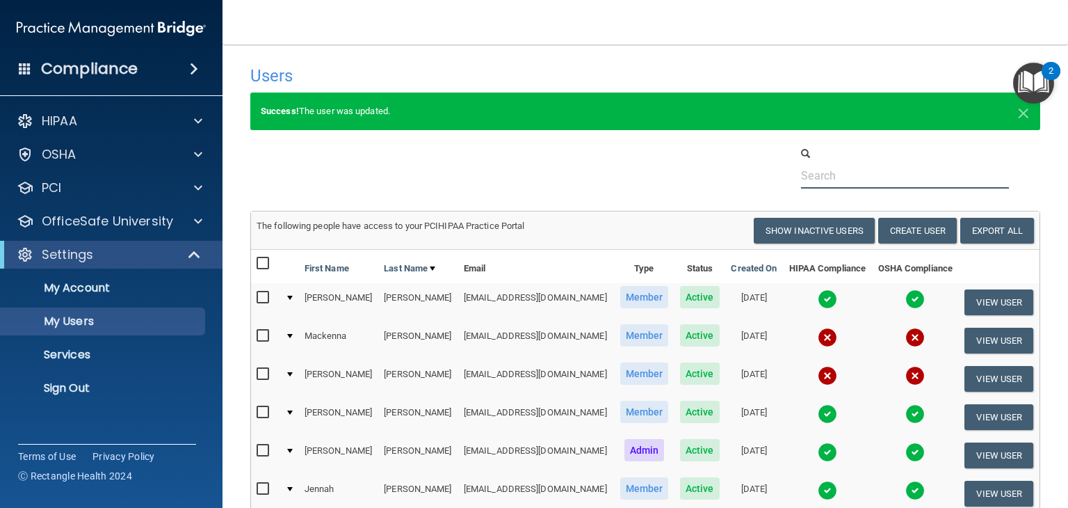
click at [834, 176] on input "text" at bounding box center [905, 176] width 208 height 26
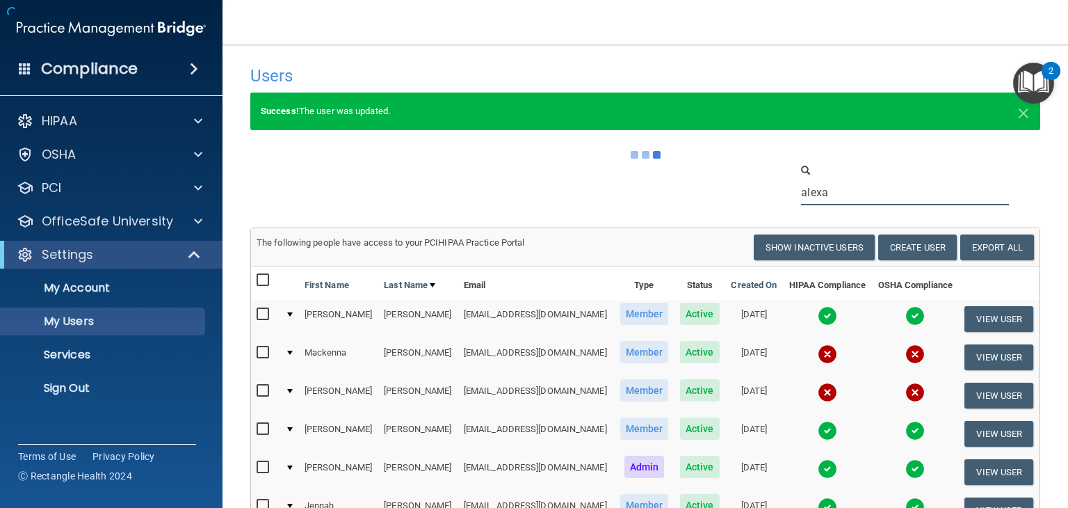
type input "alexa"
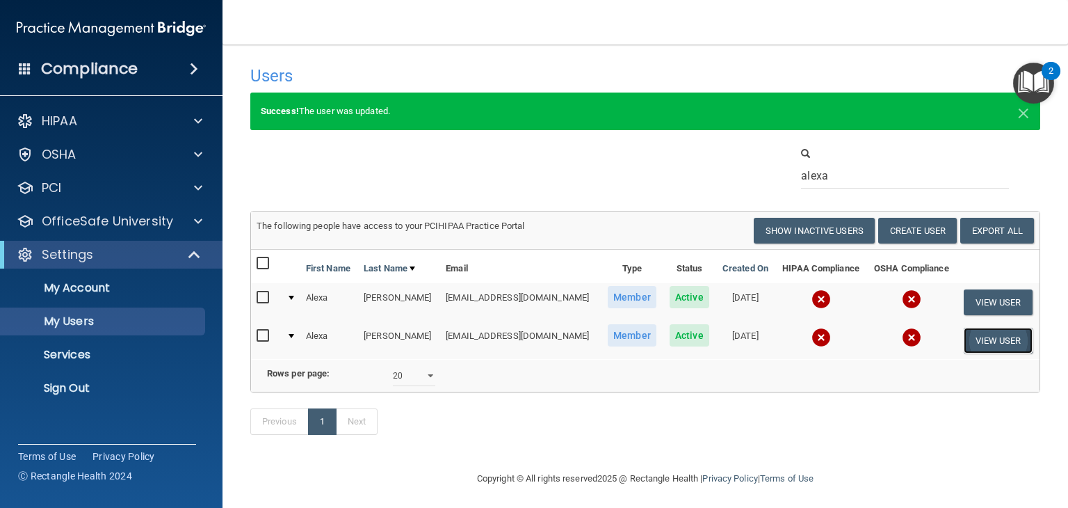
click at [971, 334] on button "View User" at bounding box center [998, 341] width 69 height 26
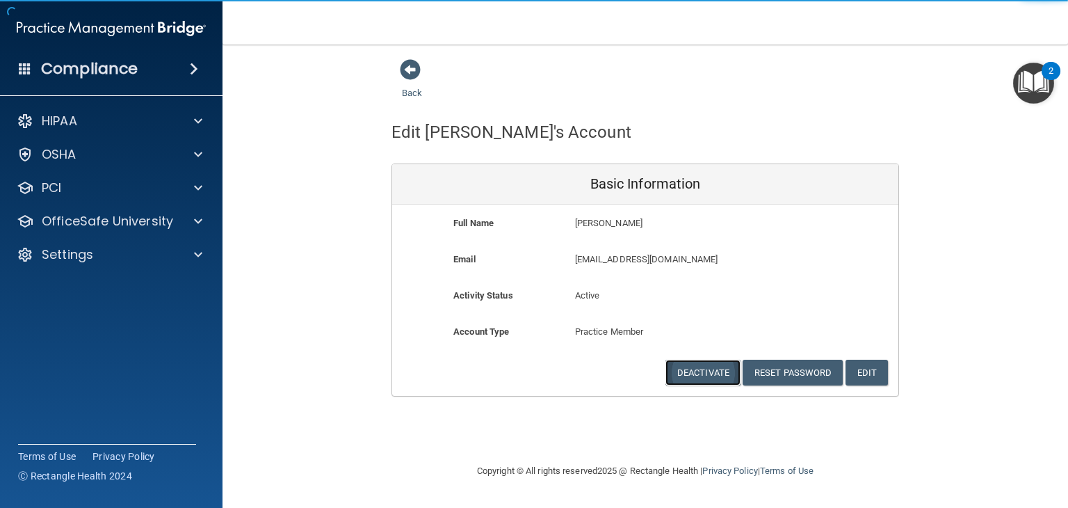
click at [725, 373] on button "Deactivate" at bounding box center [702, 373] width 75 height 26
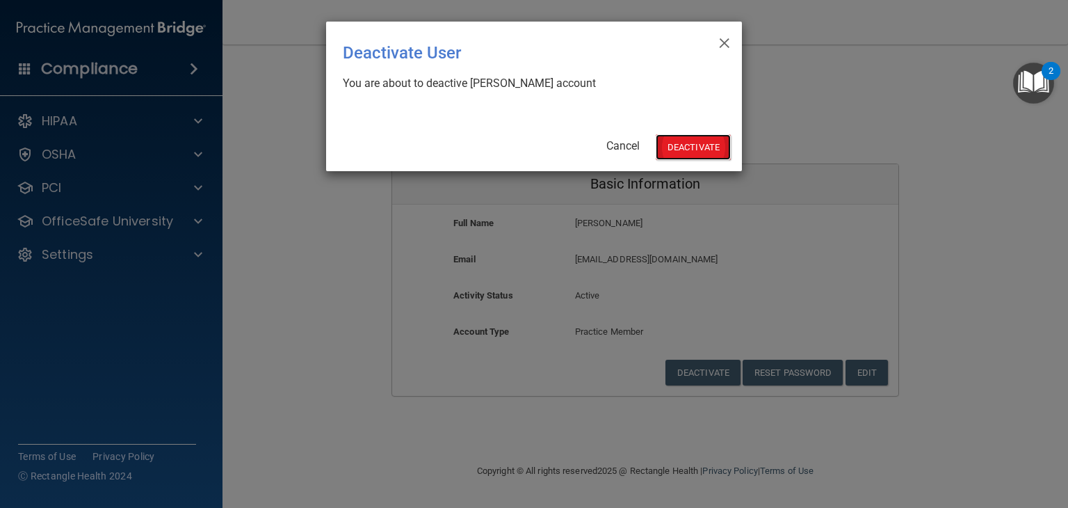
click at [670, 156] on button "Deactivate" at bounding box center [693, 147] width 75 height 26
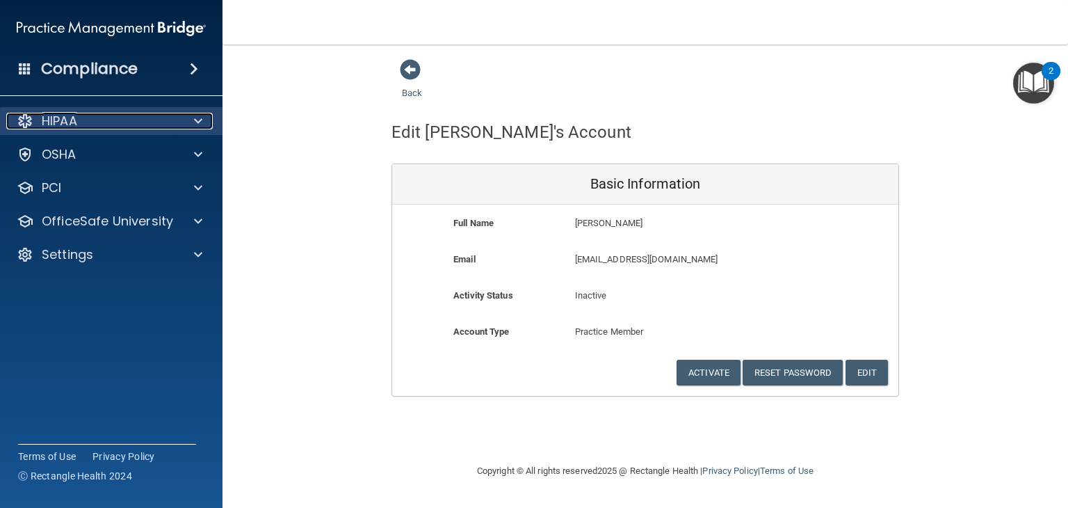
click at [189, 129] on div at bounding box center [196, 121] width 35 height 17
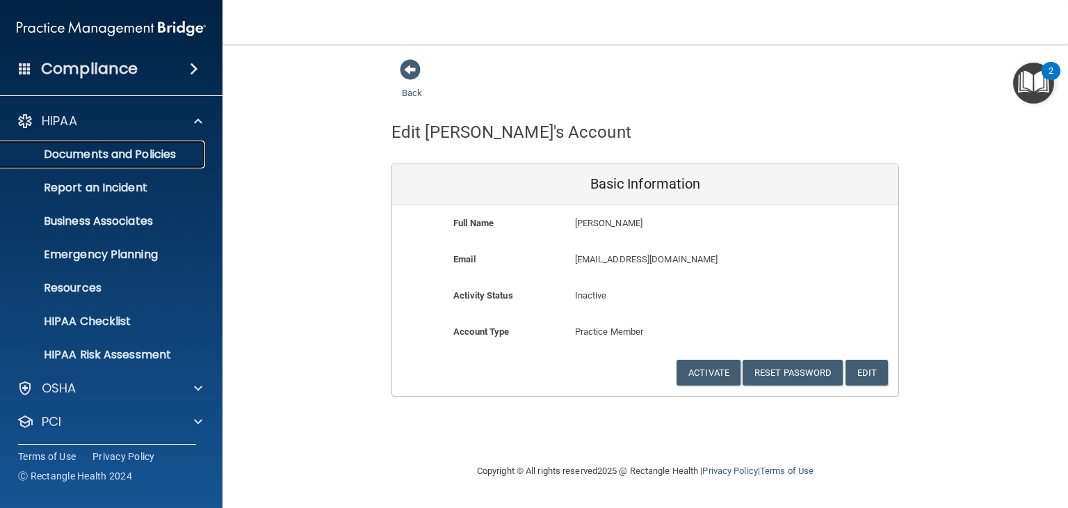
click at [149, 148] on p "Documents and Policies" at bounding box center [104, 154] width 190 height 14
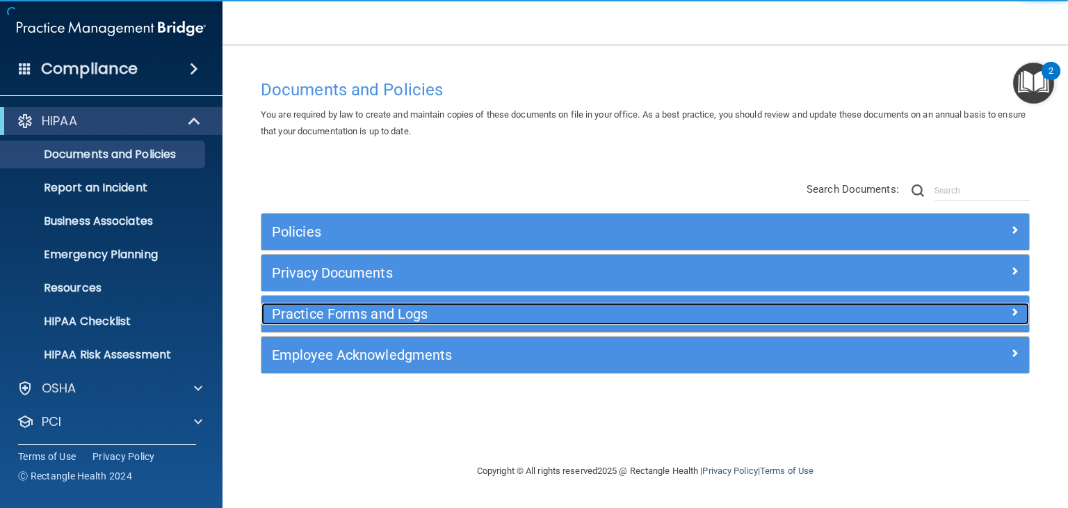
click at [419, 314] on h5 "Practice Forms and Logs" at bounding box center [549, 313] width 555 height 15
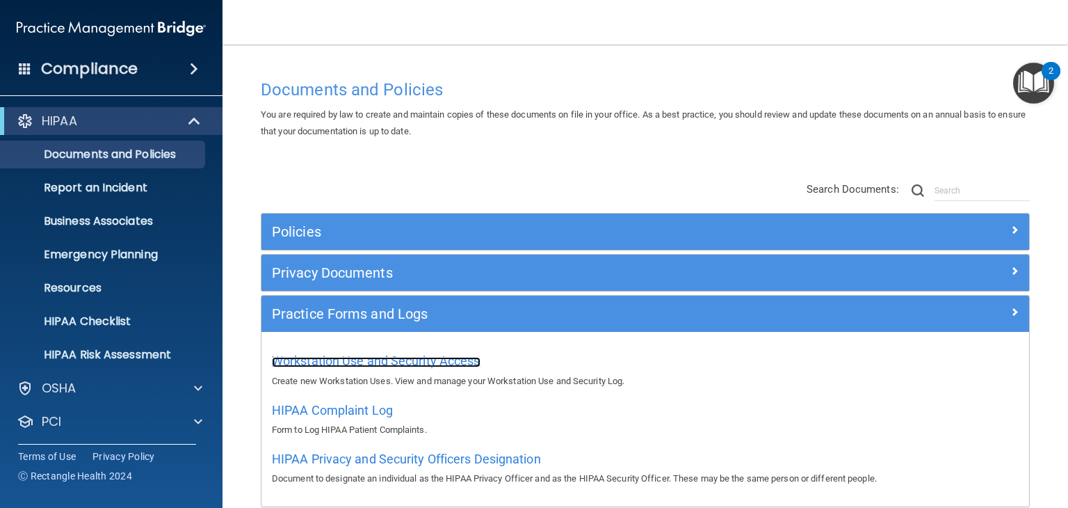
click at [458, 365] on span "Workstation Use and Security Access" at bounding box center [376, 360] width 209 height 15
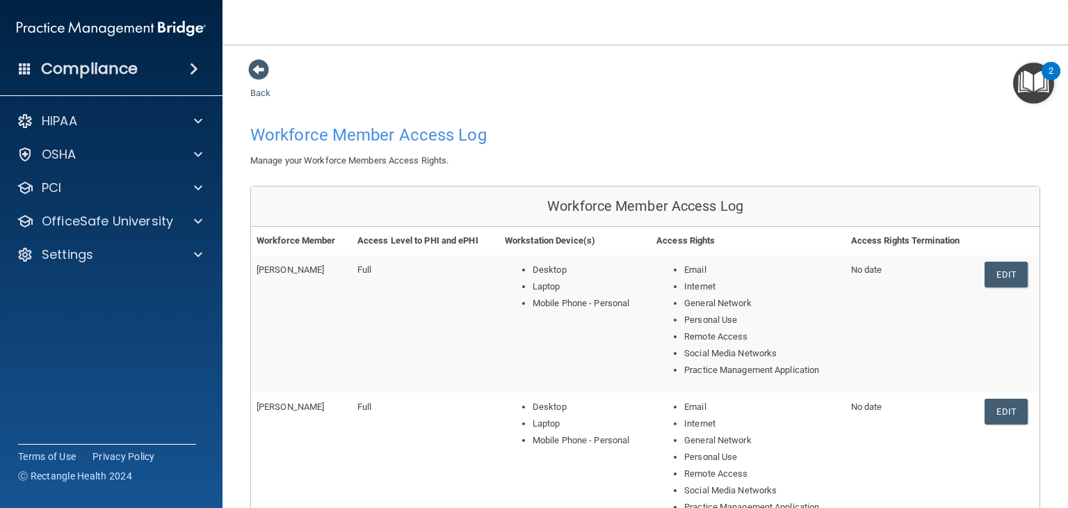
scroll to position [633, 0]
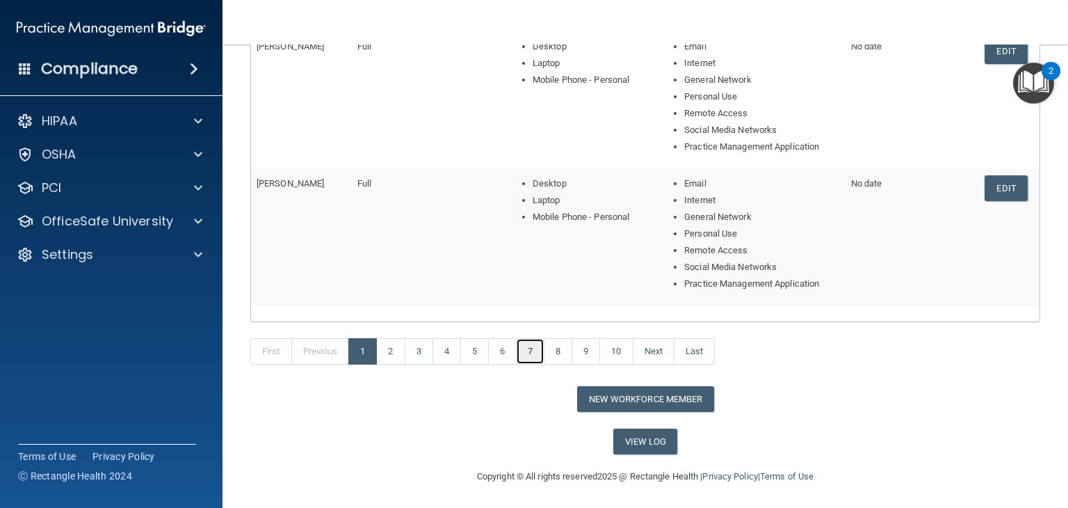
click at [537, 350] on link "7" at bounding box center [530, 351] width 29 height 26
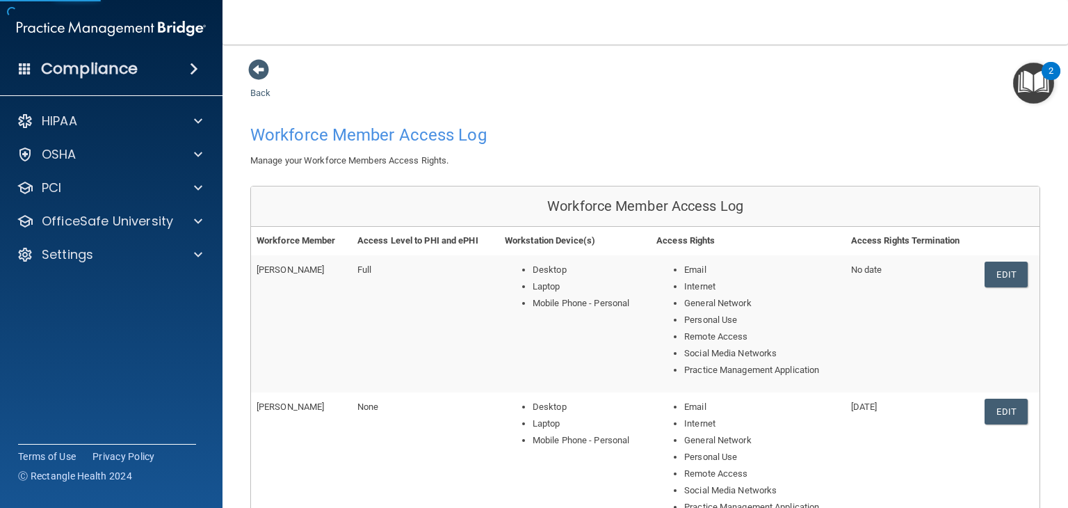
scroll to position [633, 0]
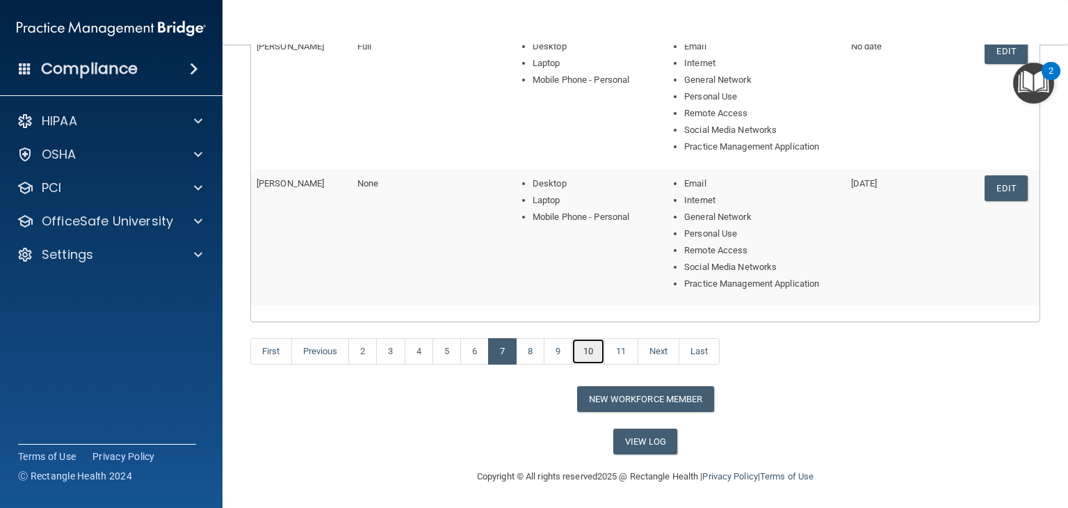
click at [590, 347] on link "10" at bounding box center [588, 351] width 33 height 26
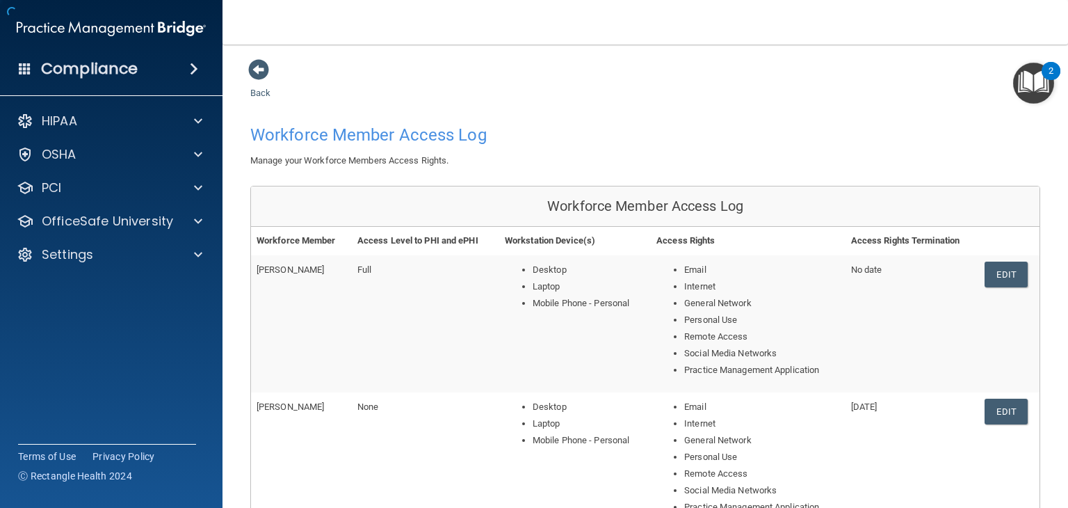
scroll to position [633, 0]
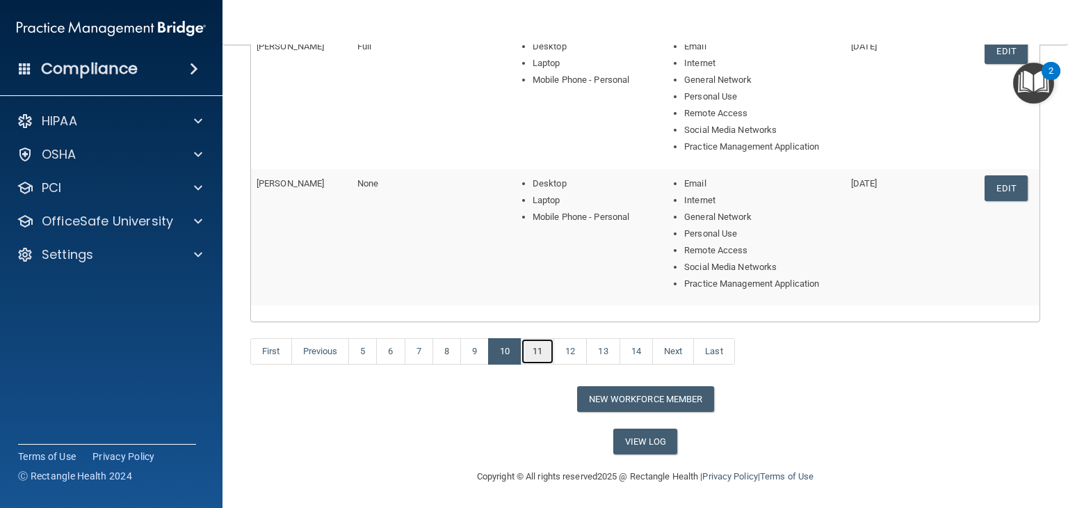
click at [542, 353] on link "11" at bounding box center [537, 351] width 33 height 26
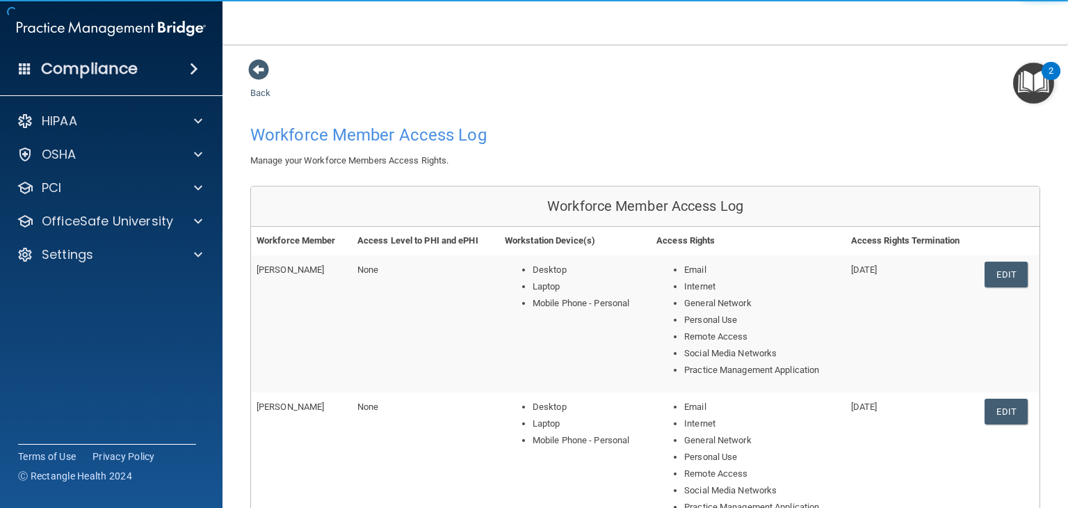
scroll to position [633, 0]
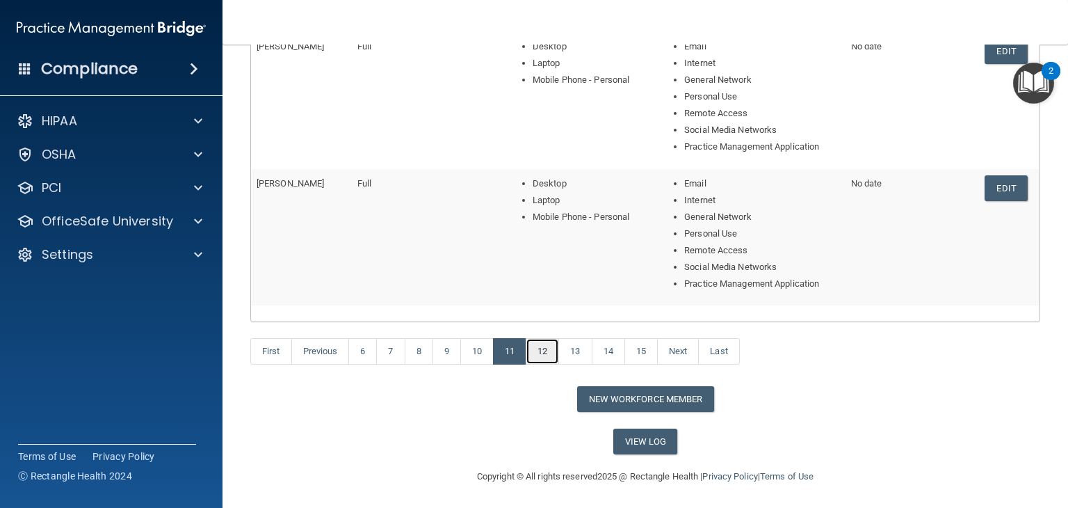
click at [545, 352] on link "12" at bounding box center [542, 351] width 33 height 26
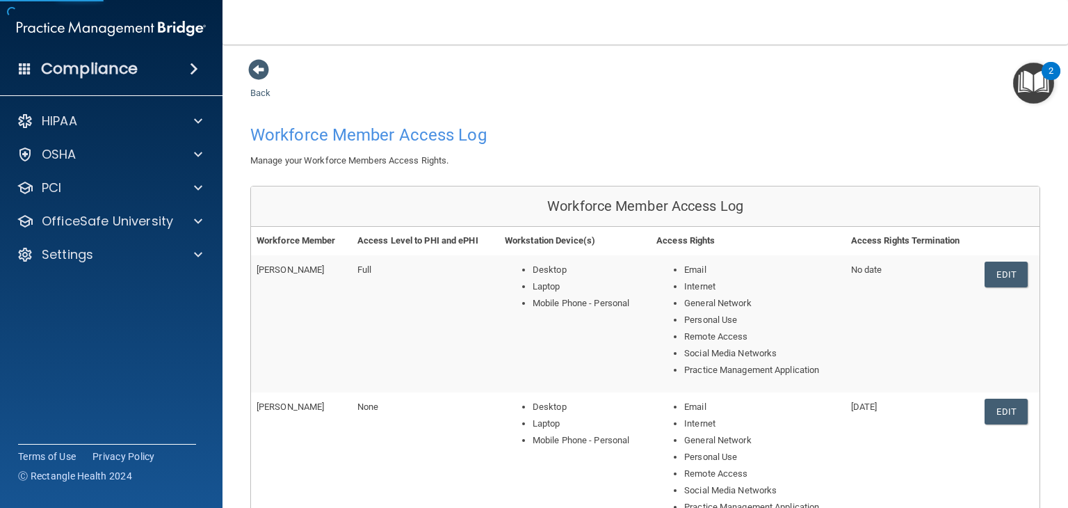
scroll to position [633, 0]
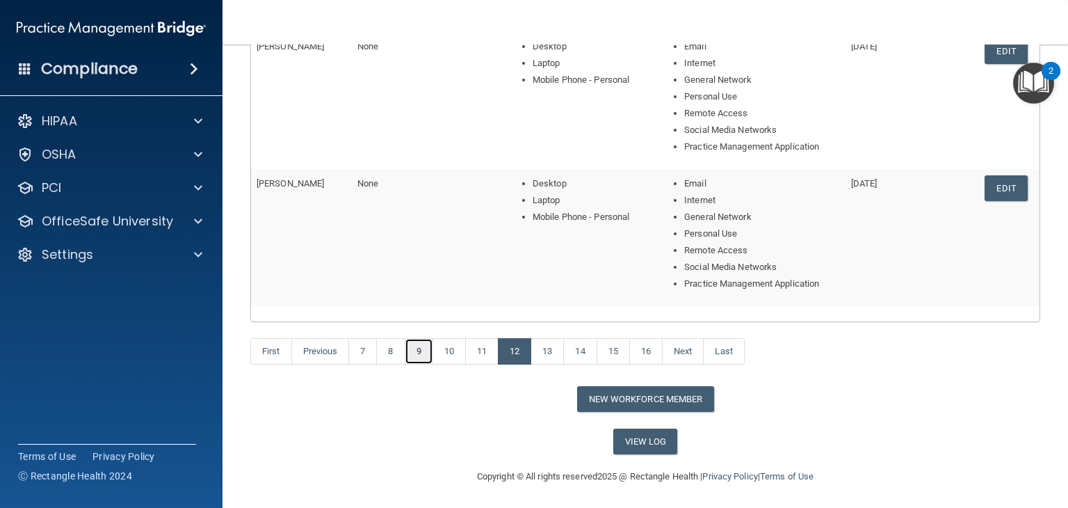
click at [421, 351] on link "9" at bounding box center [419, 351] width 29 height 26
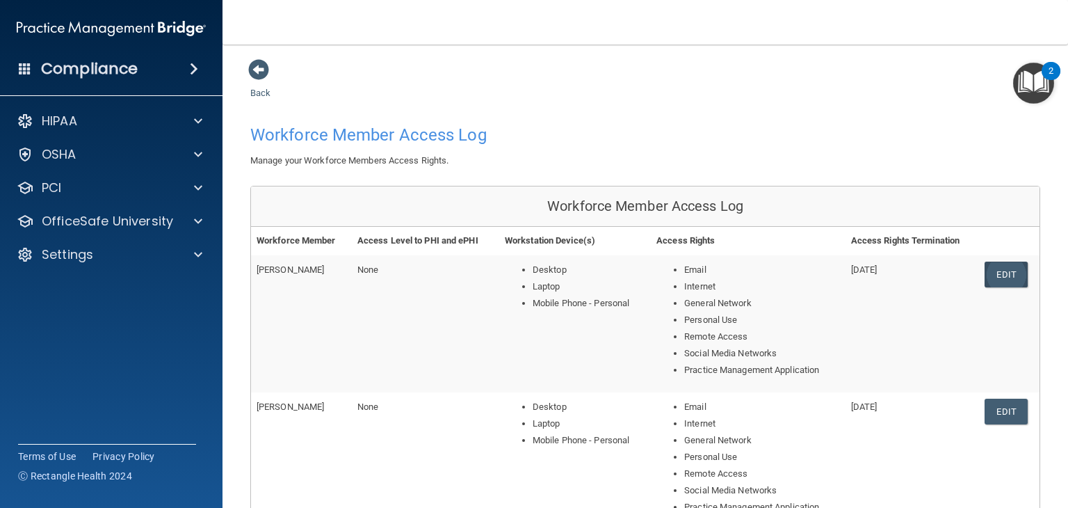
click at [1002, 275] on link "Edit" at bounding box center [1006, 274] width 42 height 26
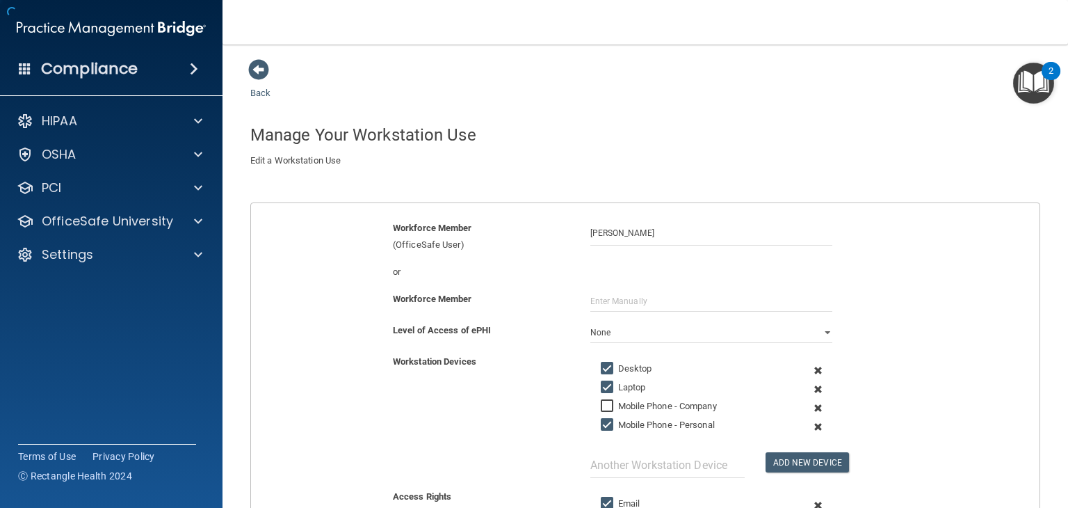
scroll to position [406, 0]
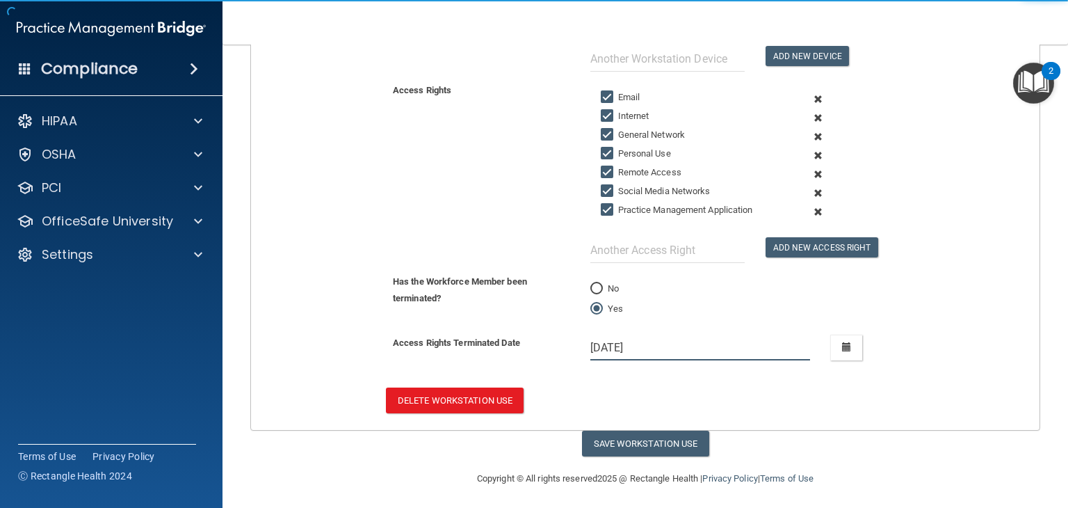
click at [654, 341] on input "2/21/24" at bounding box center [700, 347] width 220 height 26
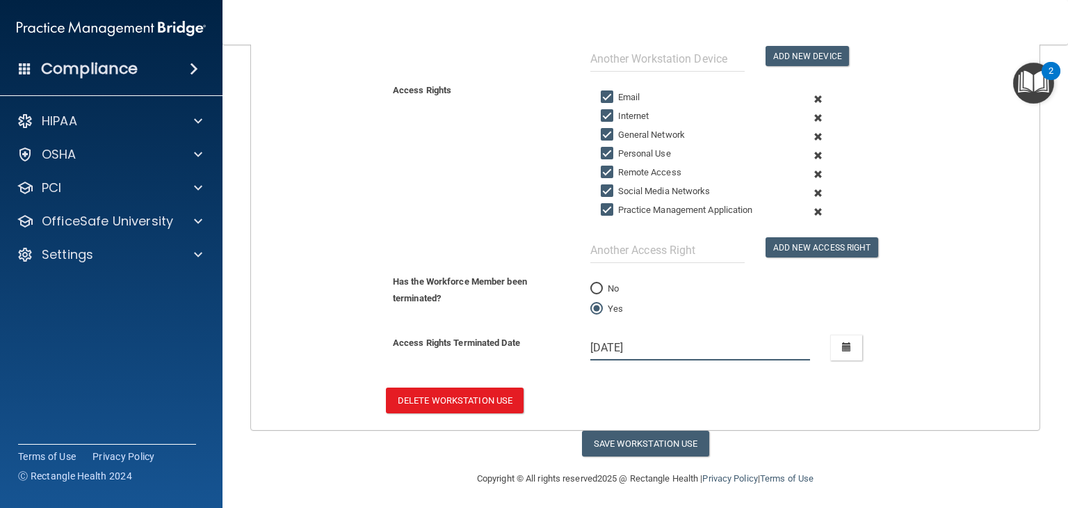
click at [654, 341] on input "2/21/24" at bounding box center [700, 347] width 220 height 26
click at [595, 284] on input "No" at bounding box center [596, 289] width 13 height 10
radio input "true"
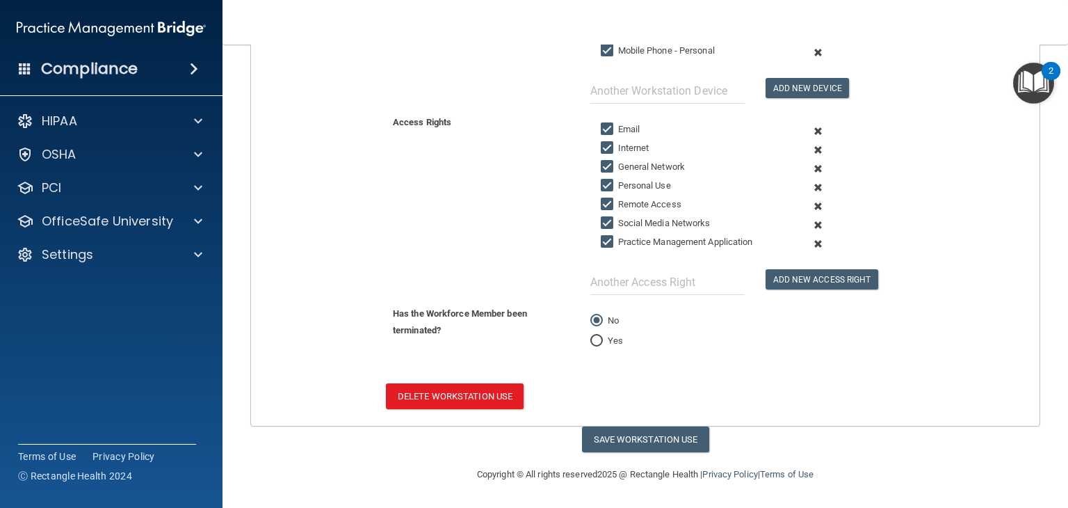
scroll to position [370, 0]
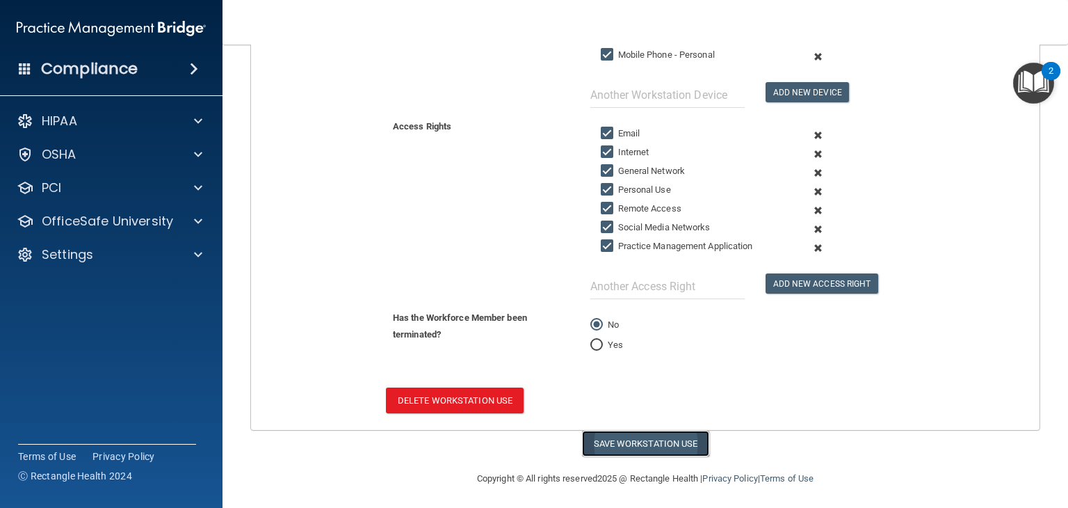
click at [672, 434] on button "Save Workstation Use" at bounding box center [645, 443] width 127 height 26
select select "? string:None ?"
